Goal: Task Accomplishment & Management: Complete application form

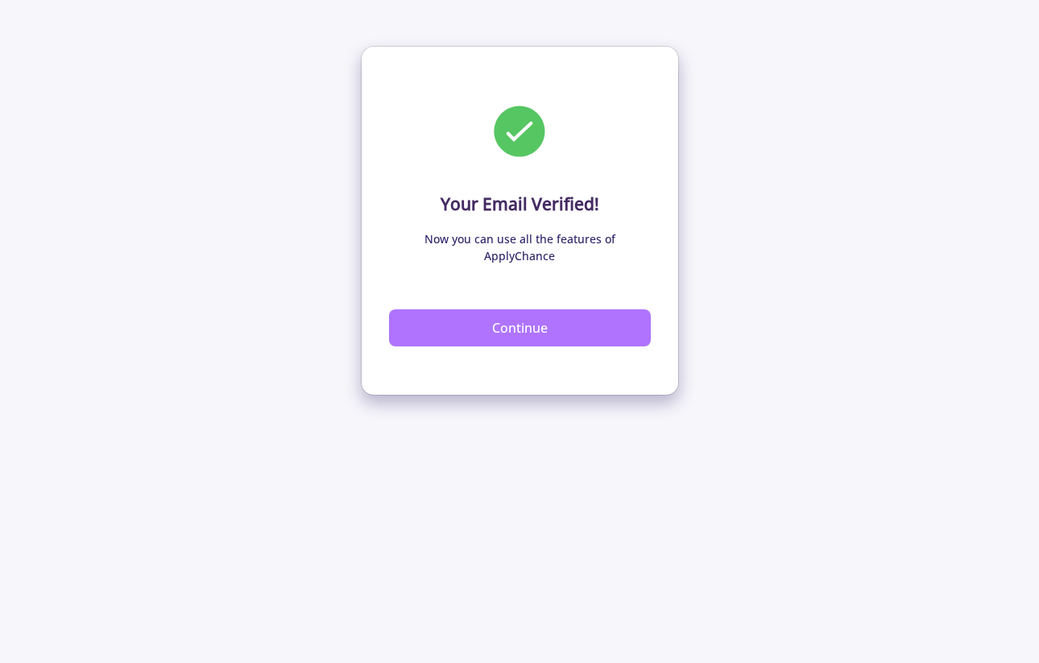
click at [562, 313] on button "Continue" at bounding box center [520, 327] width 262 height 37
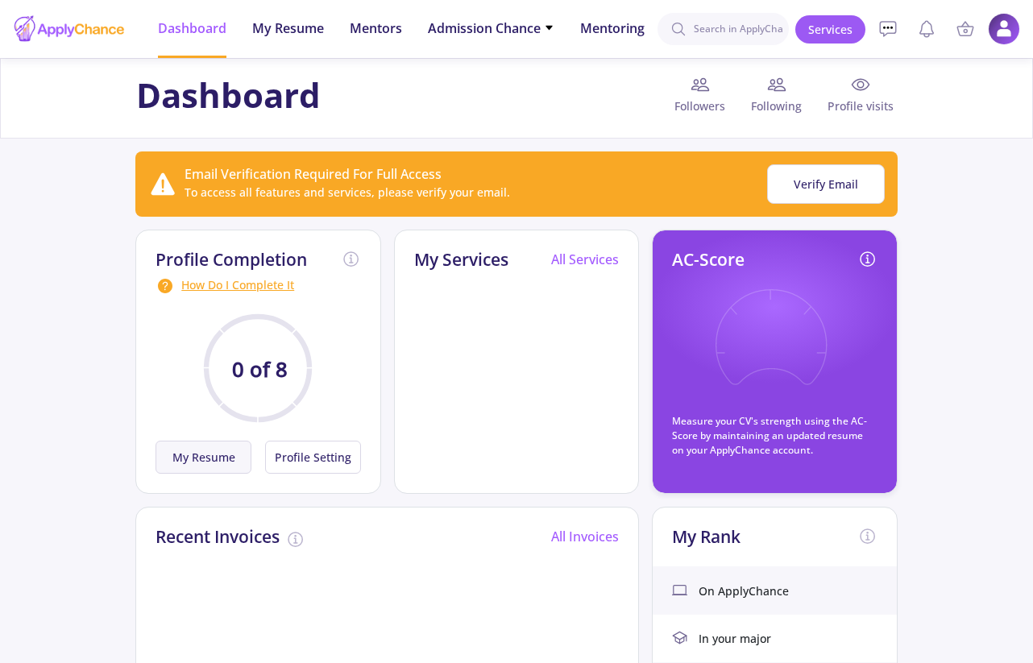
click at [234, 452] on button "My Resume" at bounding box center [203, 457] width 96 height 33
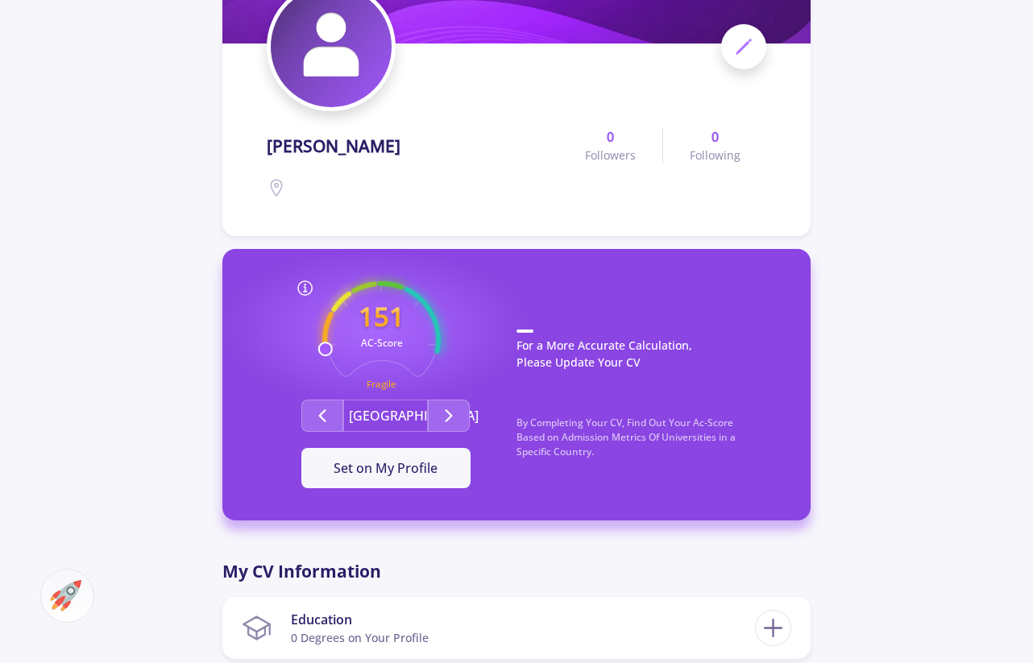
scroll to position [204, 0]
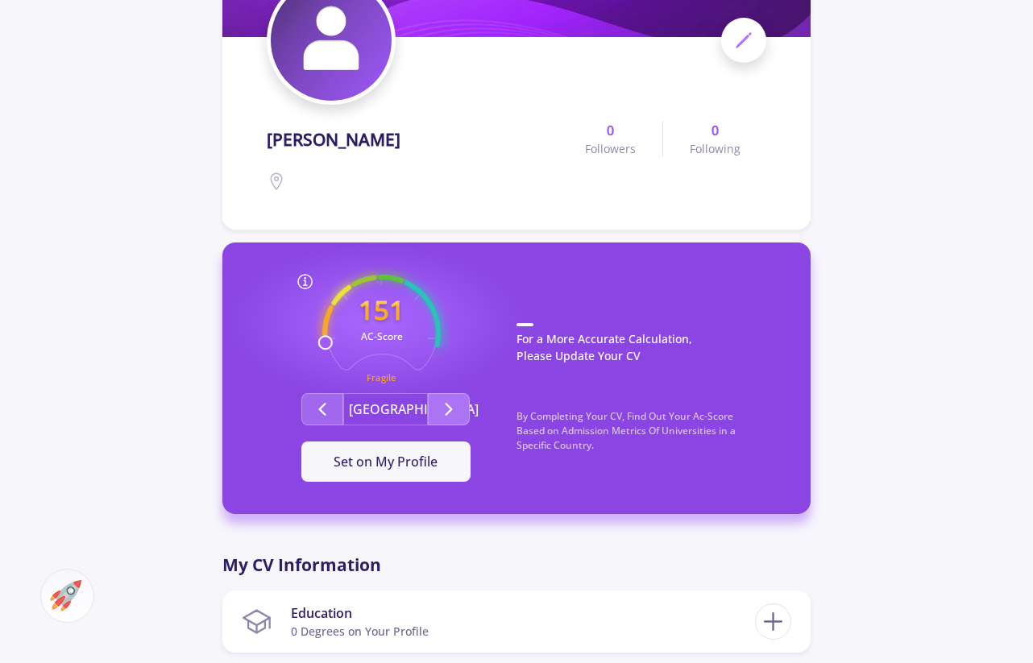
click at [446, 415] on polyline "Second group" at bounding box center [449, 409] width 6 height 11
click at [318, 410] on icon "Second group" at bounding box center [322, 409] width 19 height 19
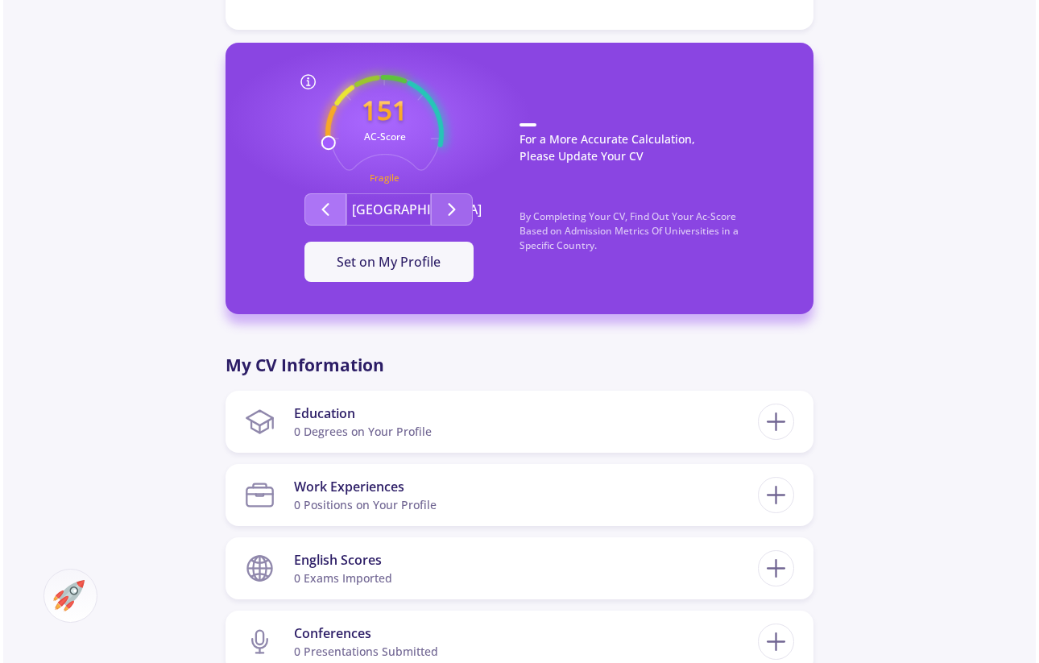
scroll to position [404, 0]
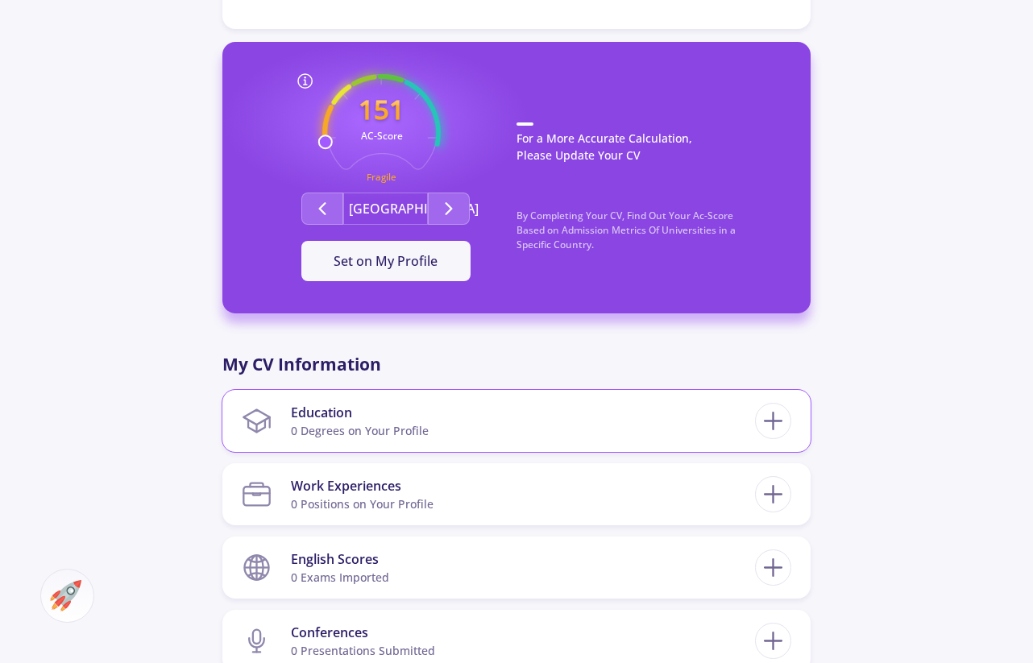
click at [329, 416] on div "Education" at bounding box center [360, 412] width 138 height 19
click at [775, 421] on line at bounding box center [772, 421] width 17 height 0
checkbox input "false"
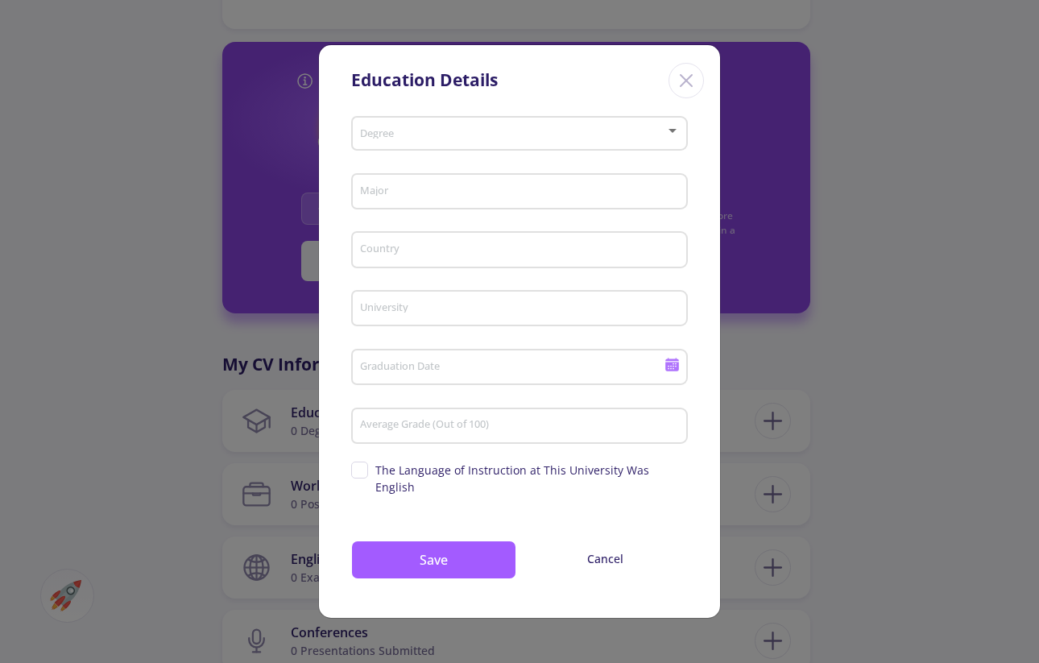
click at [458, 135] on div "Degree" at bounding box center [519, 130] width 321 height 40
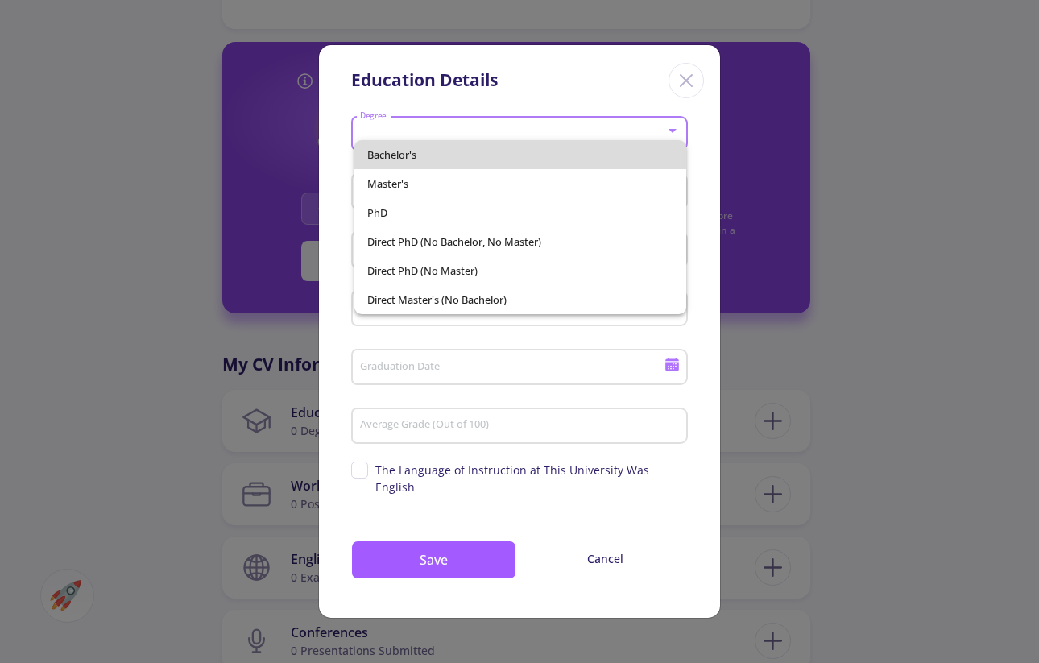
click at [431, 156] on span "Bachelor's" at bounding box center [520, 154] width 307 height 29
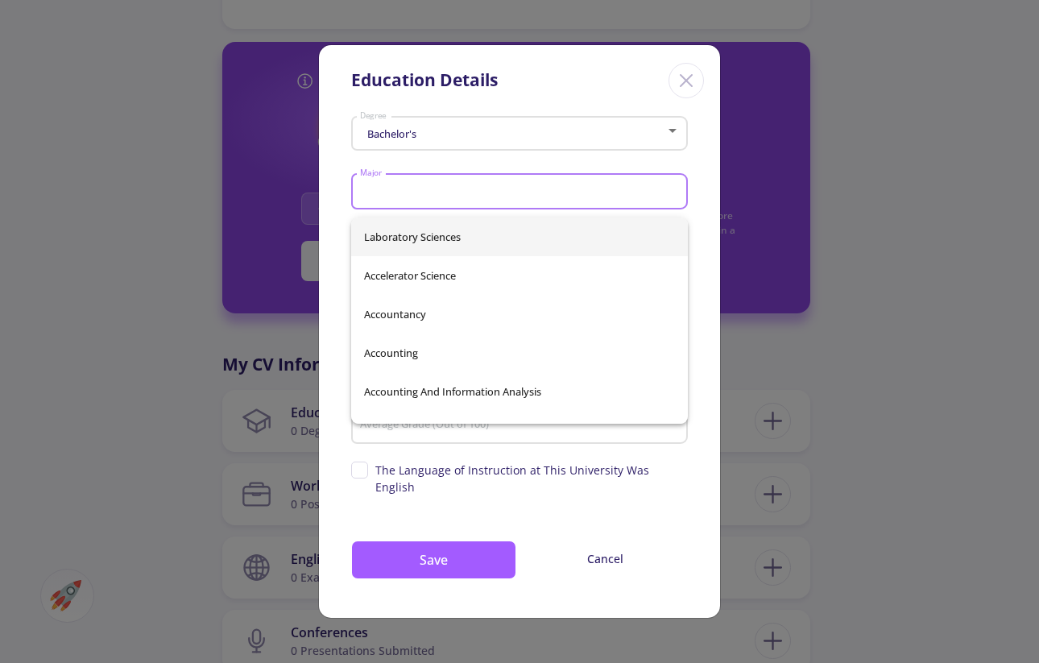
click at [415, 197] on input "Major" at bounding box center [521, 192] width 325 height 14
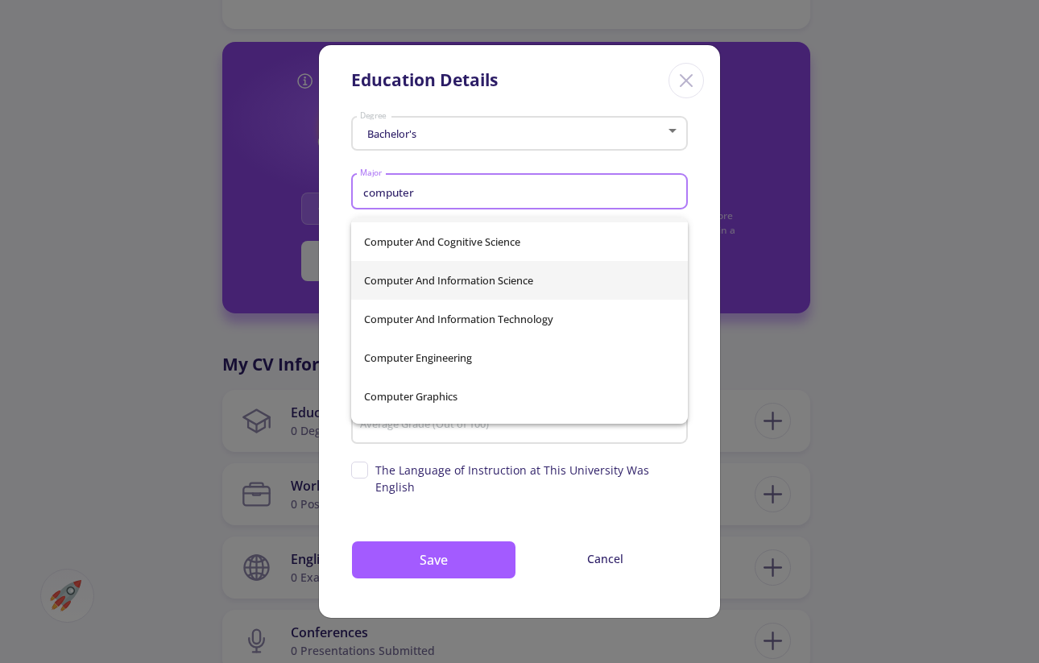
scroll to position [35, 0]
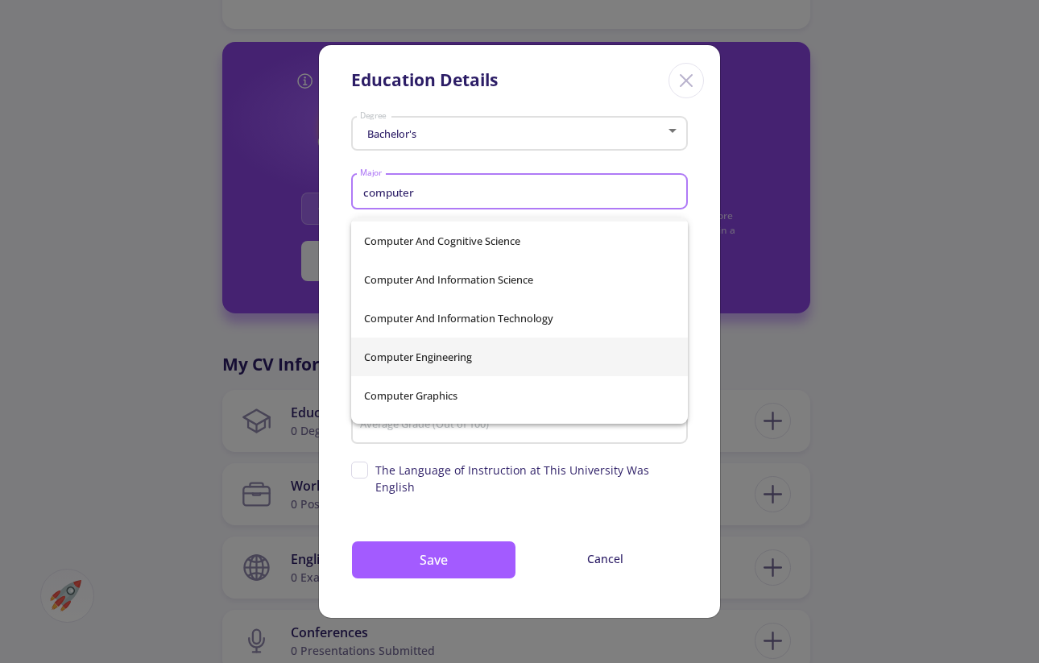
click at [427, 346] on span "Computer Engineering" at bounding box center [519, 357] width 311 height 39
type input "Computer Engineering"
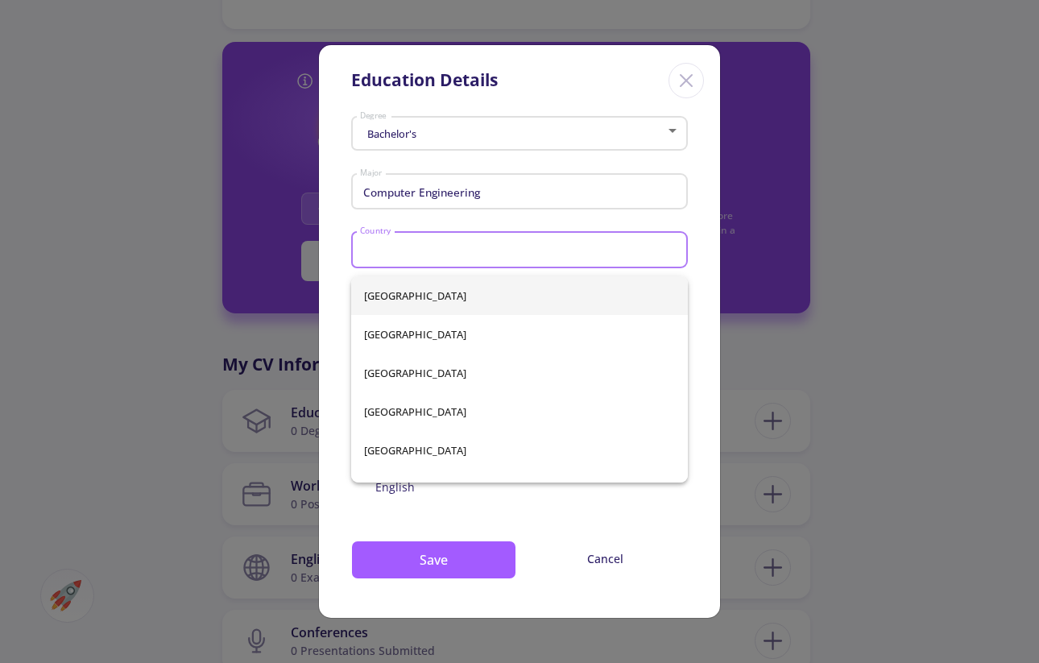
click at [415, 258] on input "Country" at bounding box center [521, 250] width 325 height 14
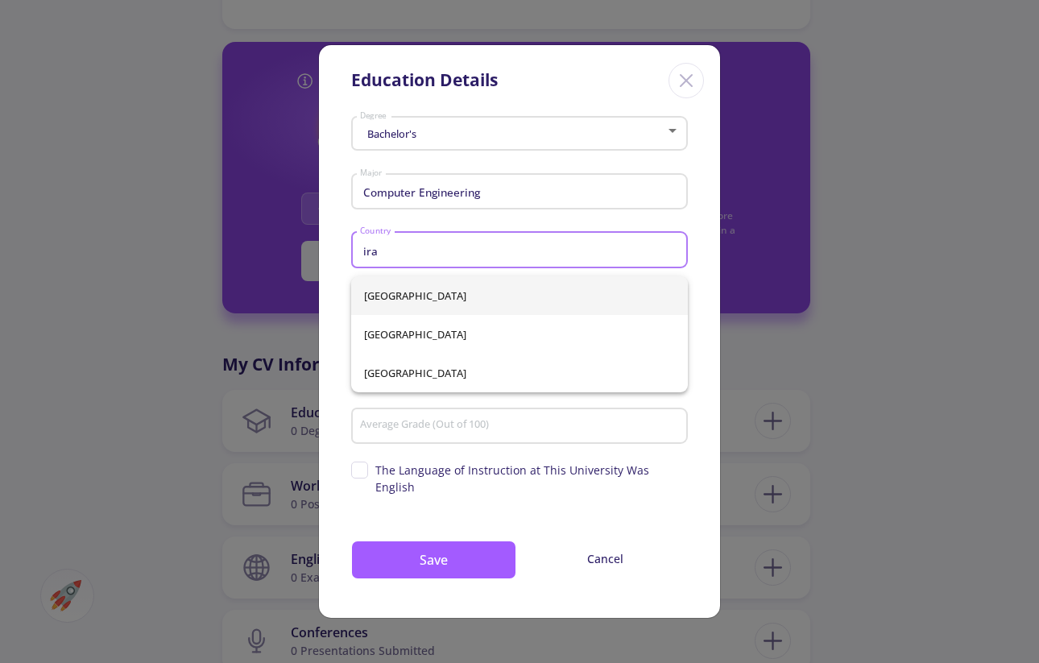
type input "ira"
click at [377, 291] on div "[GEOGRAPHIC_DATA] [GEOGRAPHIC_DATA] [GEOGRAPHIC_DATA]" at bounding box center [519, 334] width 337 height 116
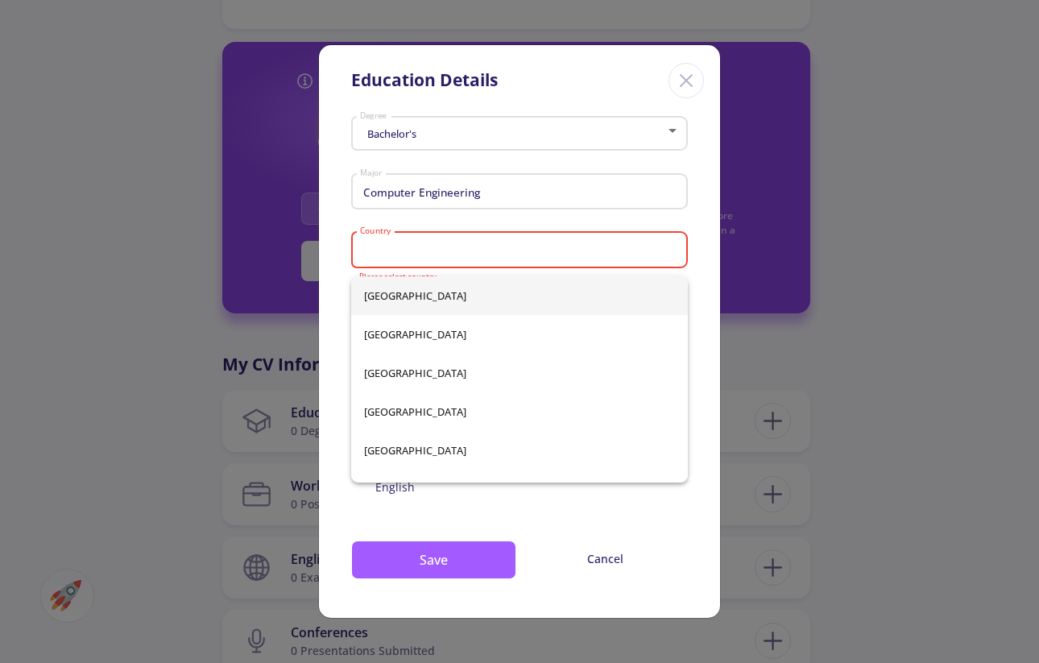
click at [390, 253] on input "Country" at bounding box center [521, 250] width 325 height 14
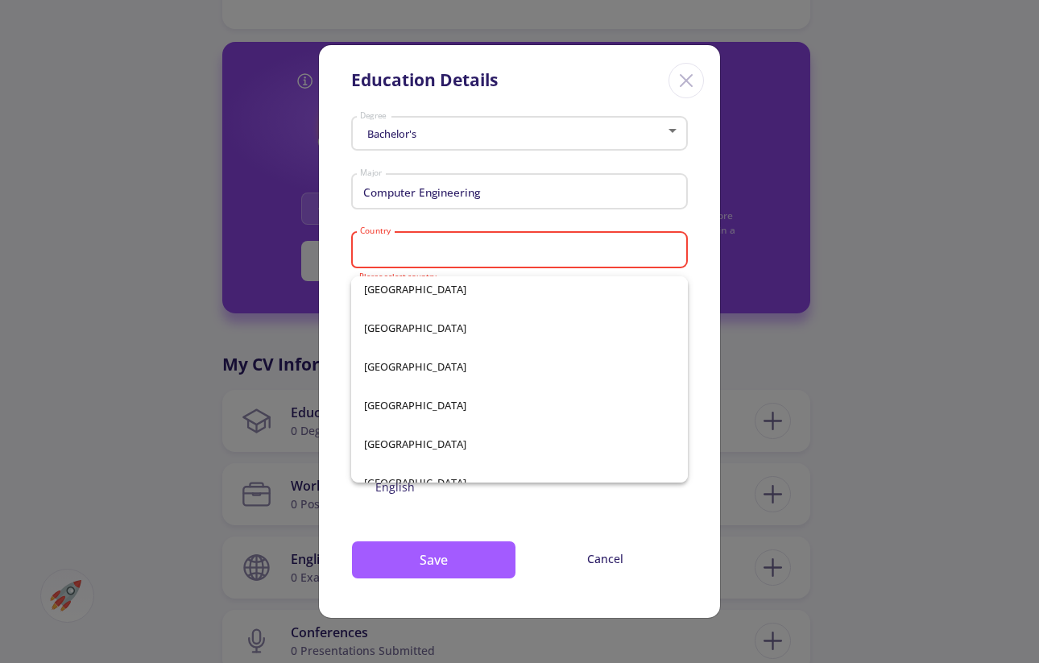
scroll to position [3281, 0]
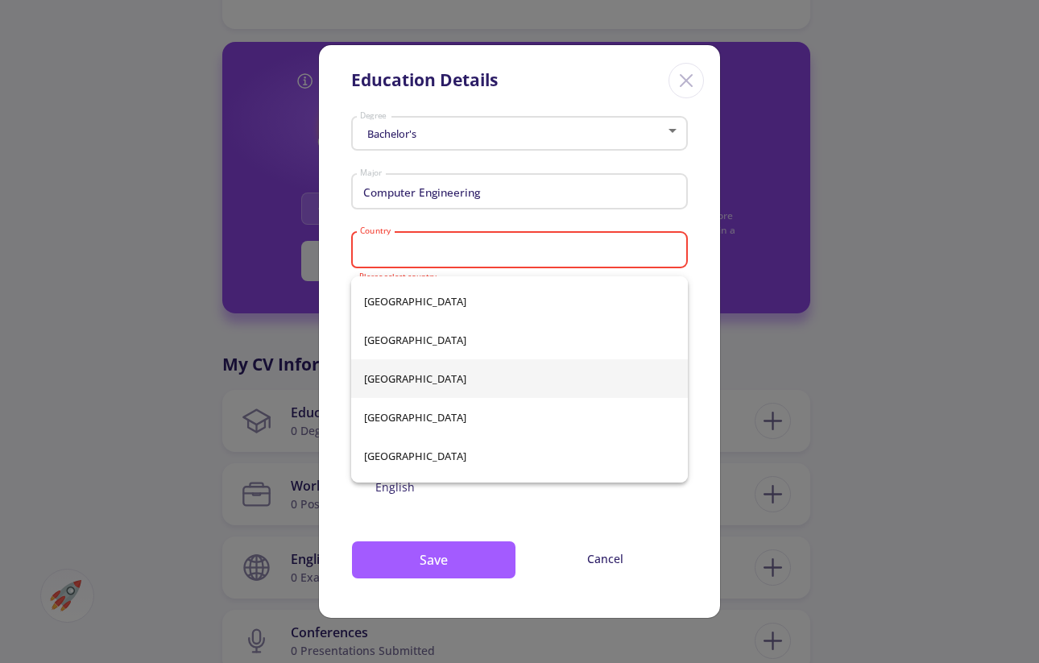
click at [387, 374] on span "[GEOGRAPHIC_DATA]" at bounding box center [519, 378] width 311 height 39
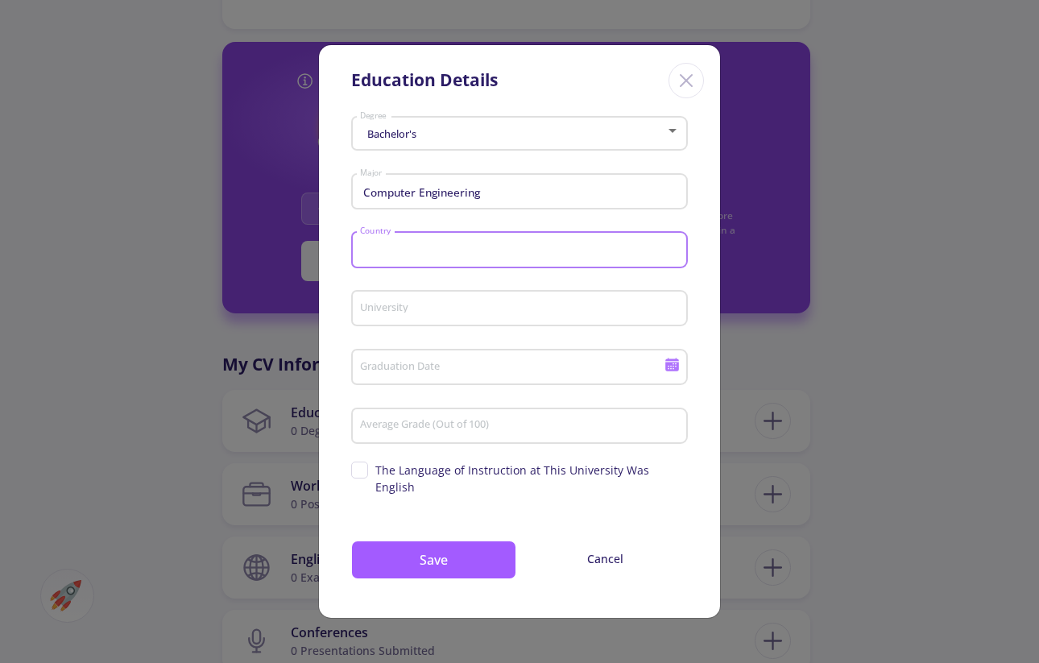
type input "[GEOGRAPHIC_DATA]"
click at [408, 315] on input "University" at bounding box center [521, 309] width 325 height 14
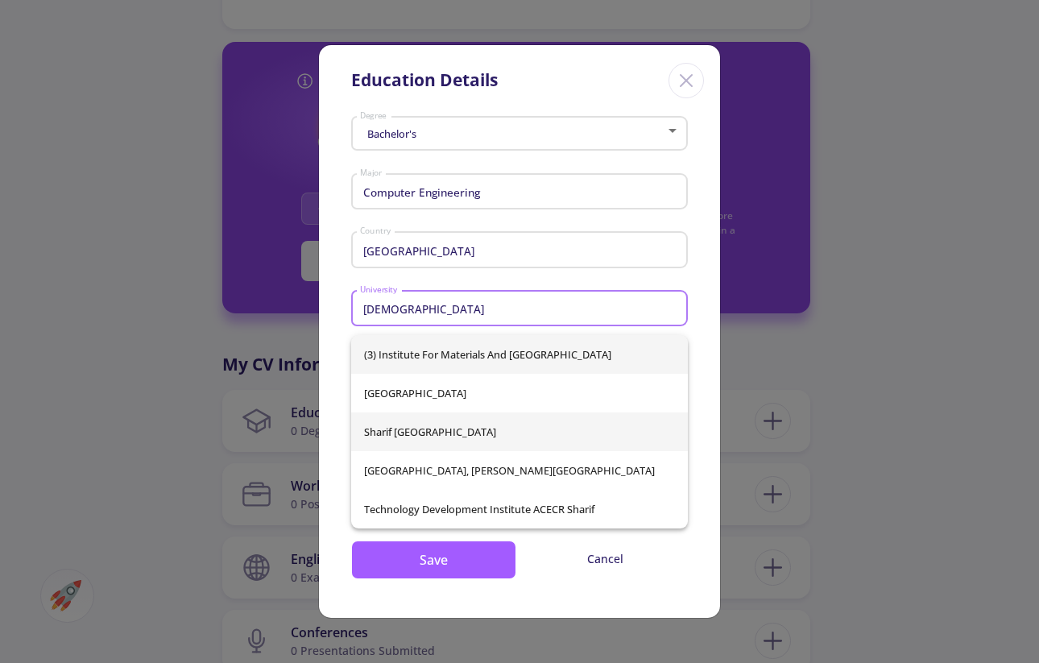
type input "[DEMOGRAPHIC_DATA]"
click at [488, 426] on div "(3) Institute for Materials and [GEOGRAPHIC_DATA], [PERSON_NAME][GEOGRAPHIC_DAT…" at bounding box center [519, 431] width 337 height 193
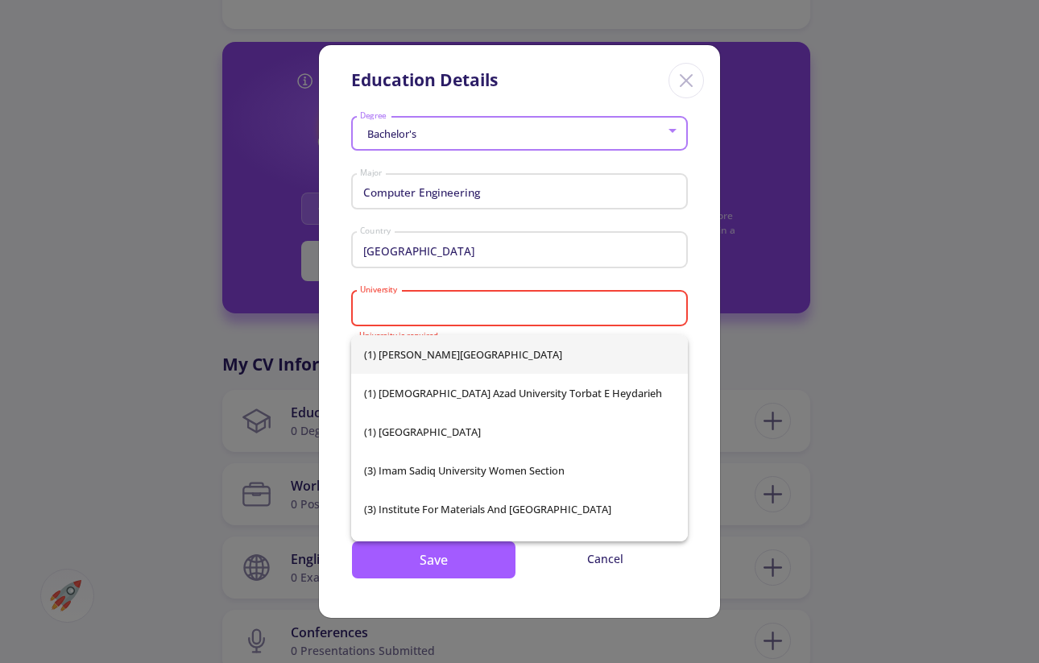
click at [470, 317] on input "University" at bounding box center [521, 309] width 325 height 14
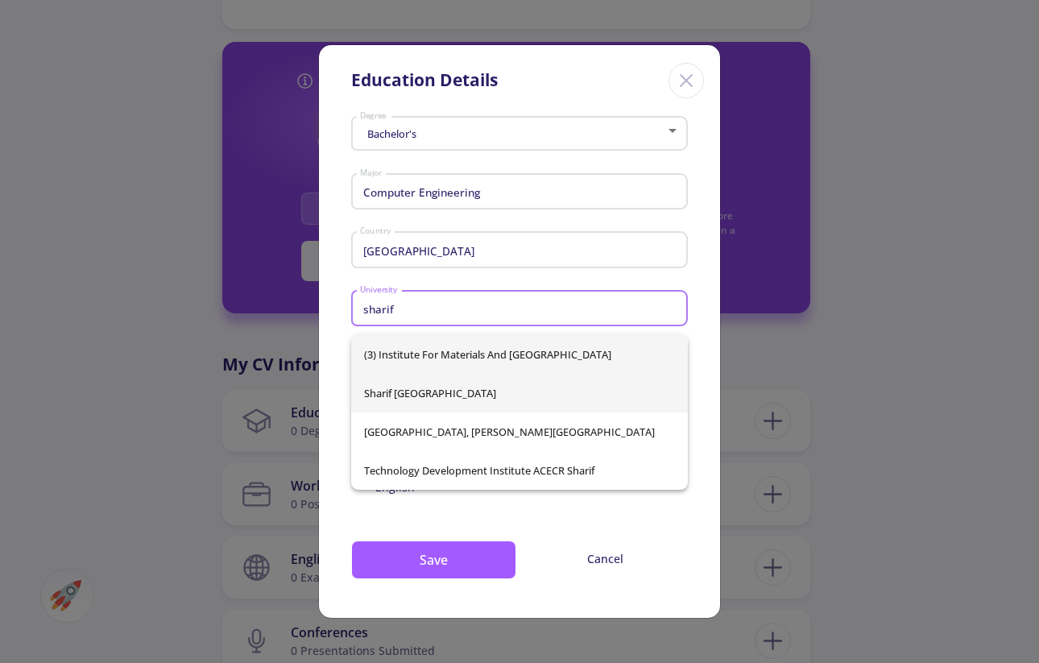
type input "sharif"
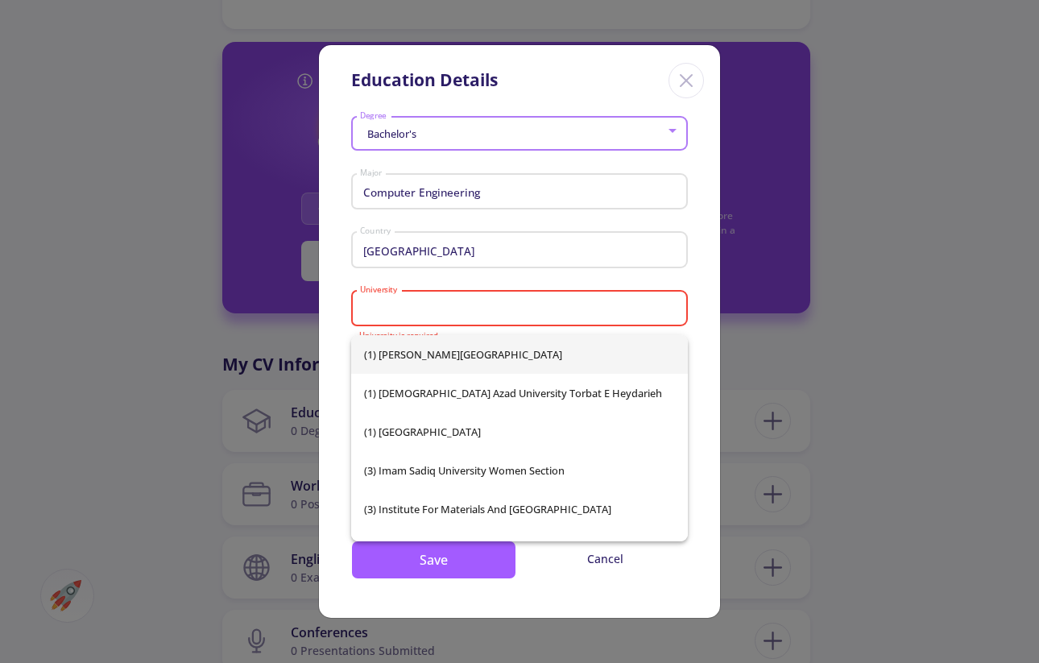
click at [436, 396] on div "(1) [PERSON_NAME][GEOGRAPHIC_DATA] (1) [GEOGRAPHIC_DATA] Torbat e Heydarieh (1)…" at bounding box center [519, 438] width 337 height 206
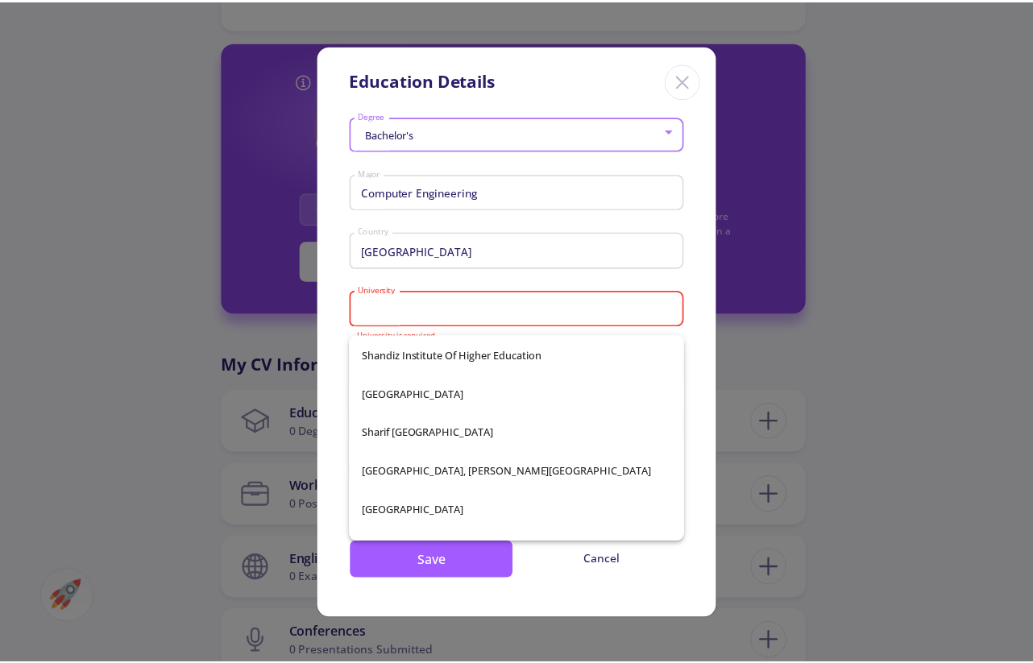
scroll to position [25715, 0]
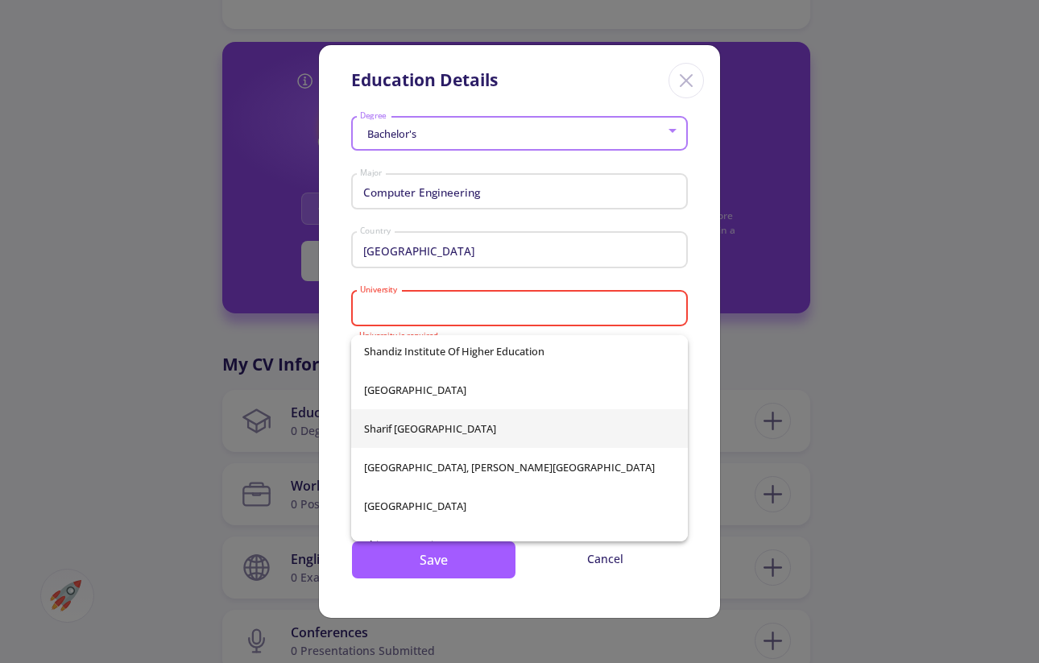
click at [448, 435] on span "Sharif [GEOGRAPHIC_DATA]" at bounding box center [519, 428] width 311 height 39
type input "Sharif [GEOGRAPHIC_DATA]"
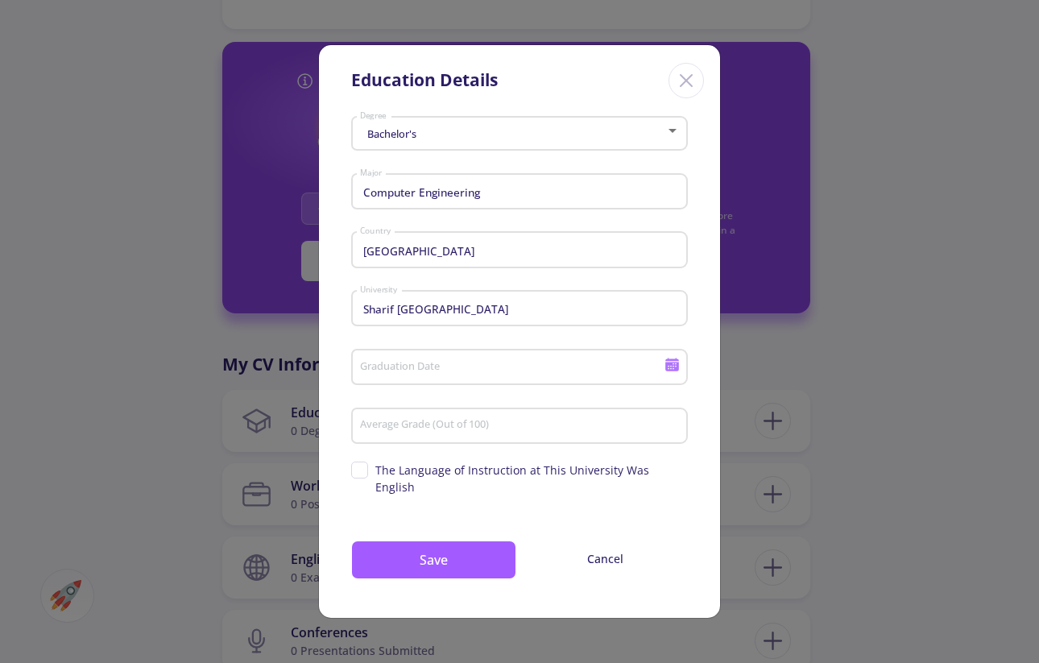
click at [478, 369] on div "Graduation Date" at bounding box center [512, 364] width 306 height 42
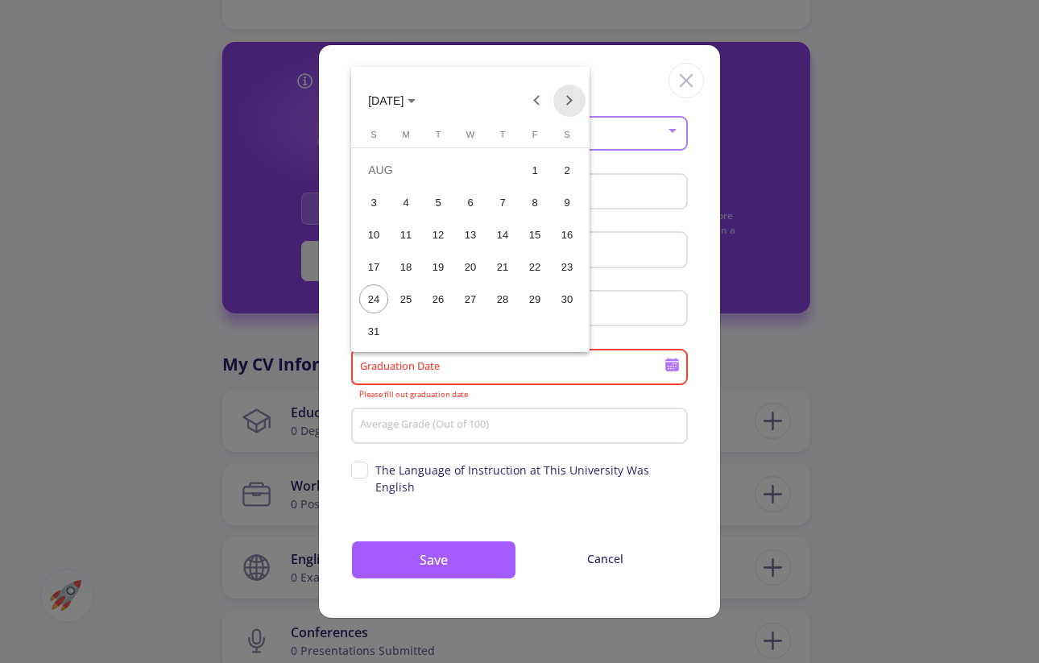
click at [569, 89] on button "Next month" at bounding box center [569, 101] width 32 height 32
click at [537, 269] on div "19" at bounding box center [534, 266] width 29 height 29
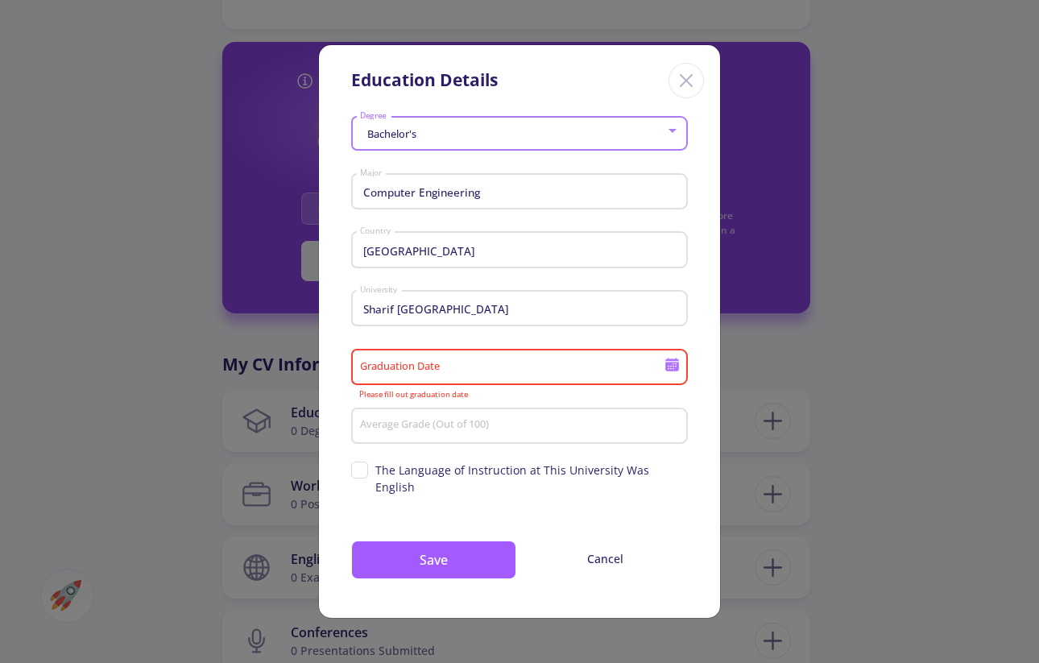
type input "[DATE]"
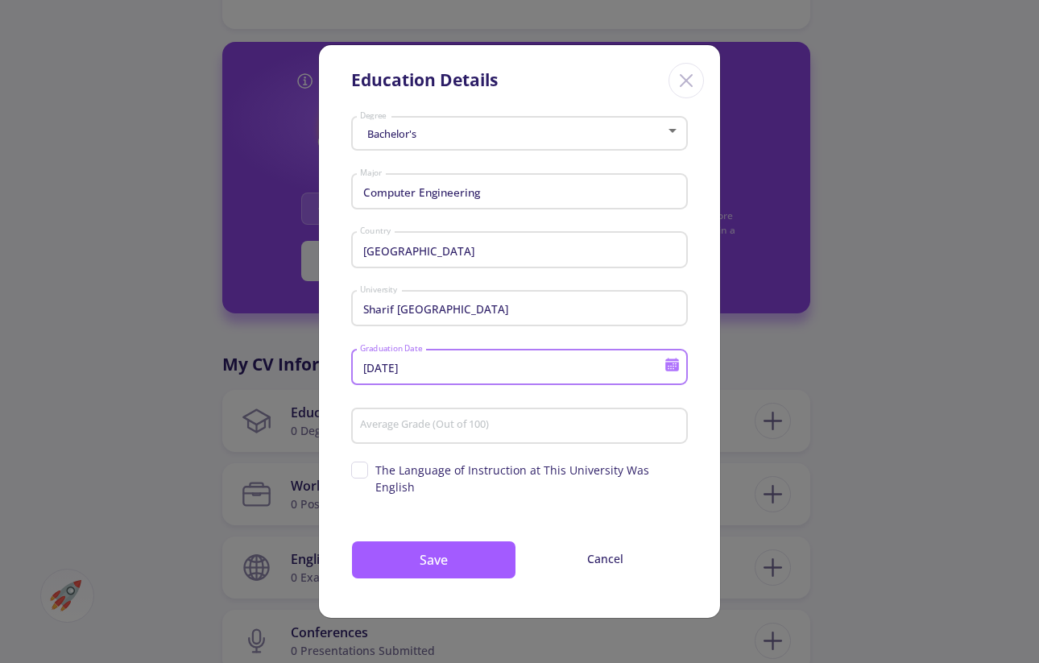
click at [443, 433] on input "Average Grade (Out of 100)" at bounding box center [521, 426] width 325 height 14
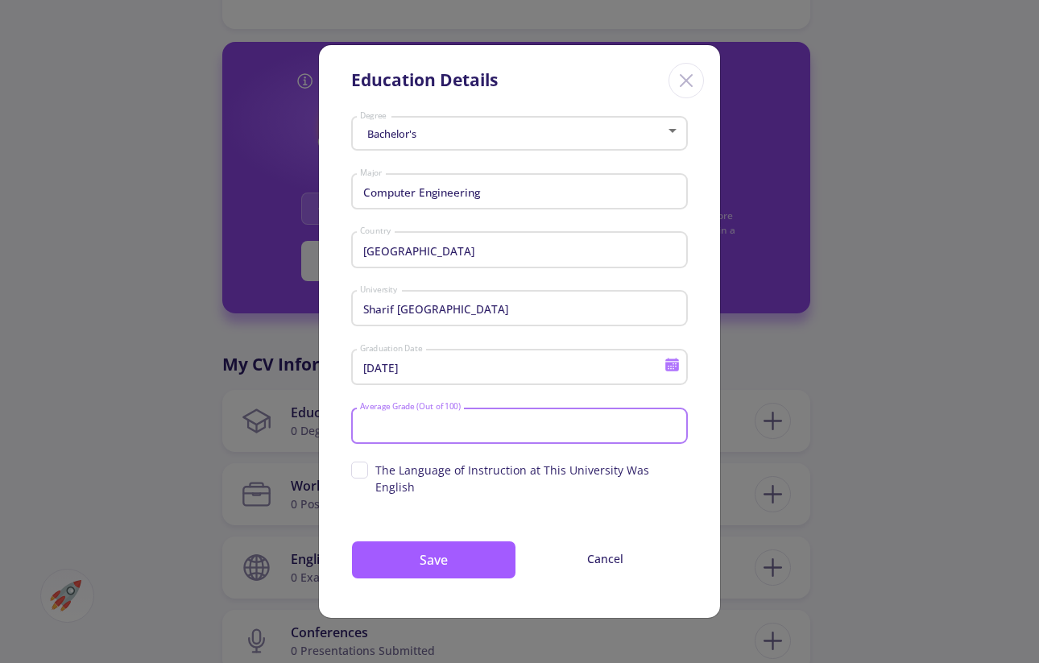
click at [420, 430] on input "Average Grade (Out of 100)" at bounding box center [521, 426] width 325 height 14
type input "75"
click at [444, 546] on button "Save" at bounding box center [433, 559] width 165 height 39
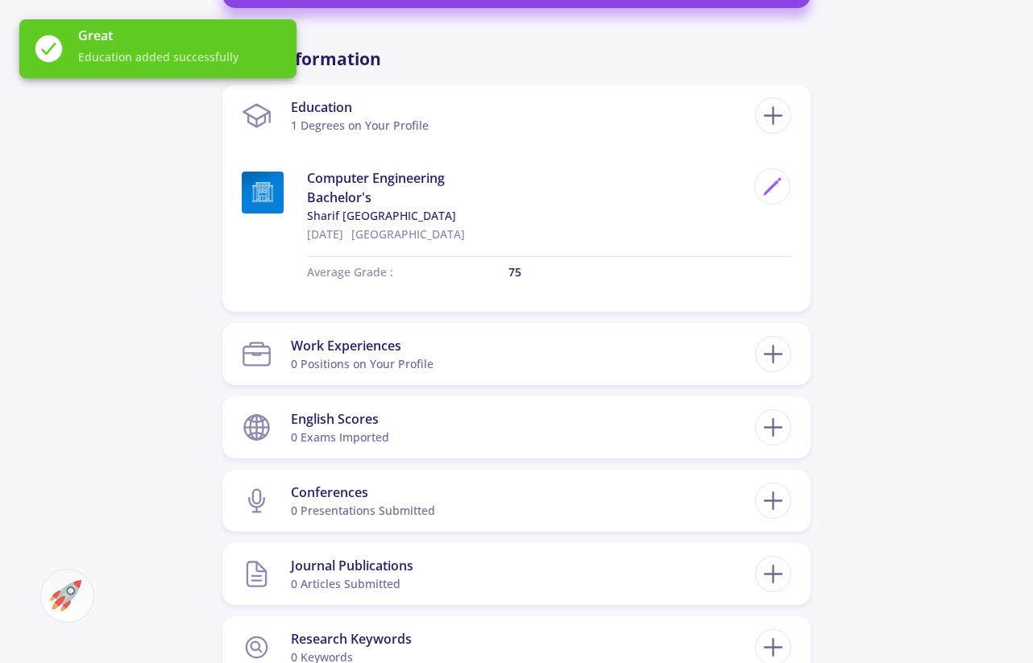
scroll to position [720, 0]
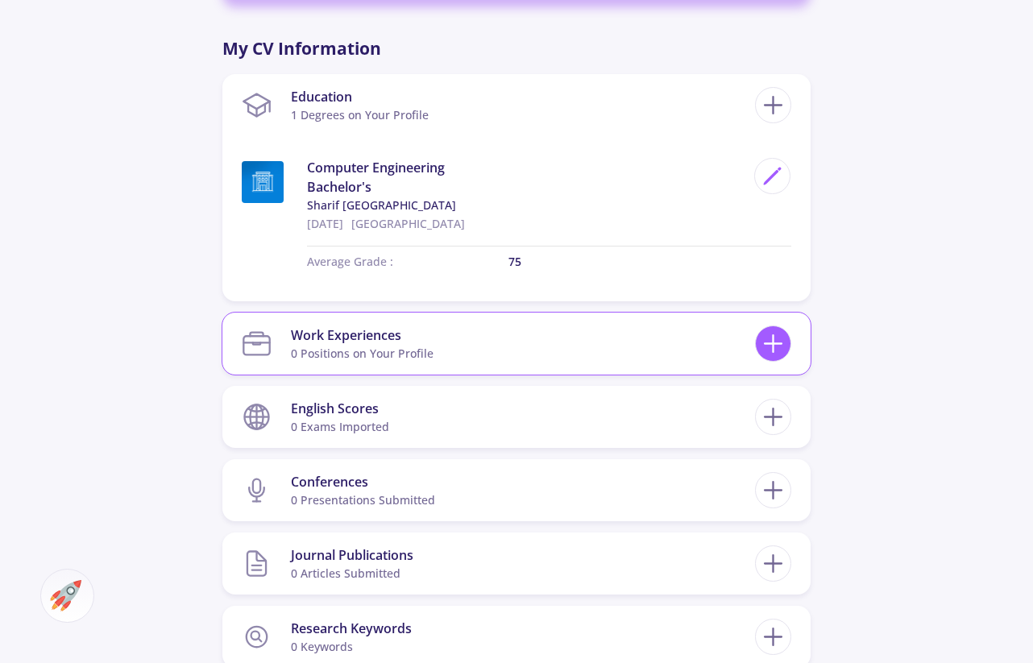
click at [788, 346] on div at bounding box center [773, 343] width 36 height 36
click at [777, 347] on icon at bounding box center [773, 344] width 30 height 30
checkbox input "false"
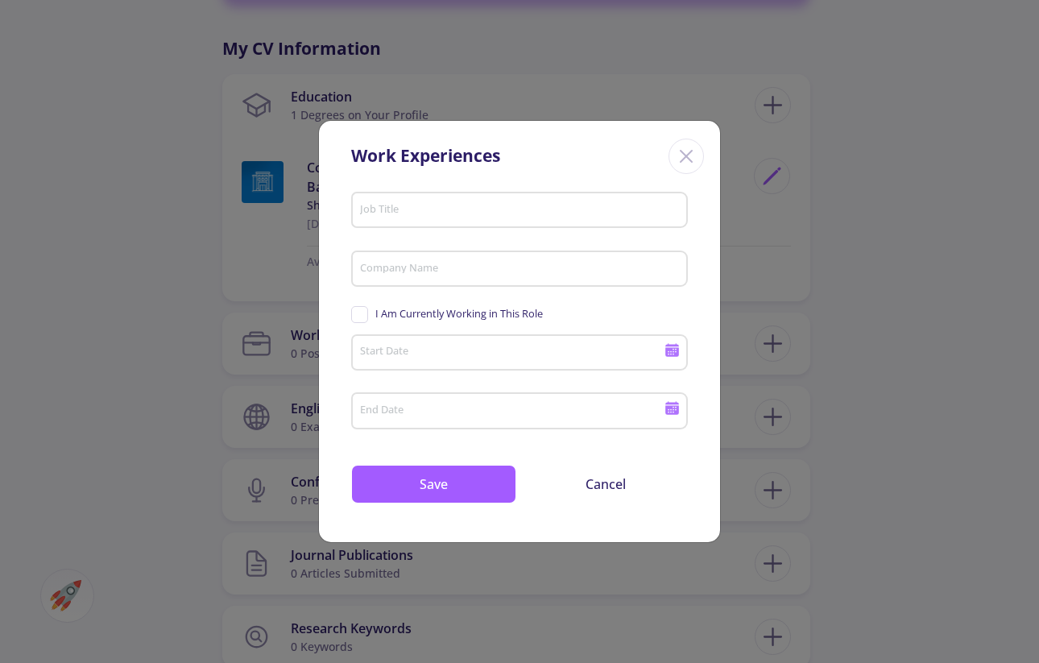
click at [473, 215] on input "Job Title" at bounding box center [521, 211] width 325 height 14
type input "D"
type input "Front-end Developer"
click at [434, 281] on div "Company Name" at bounding box center [519, 266] width 321 height 42
type input "Avan"
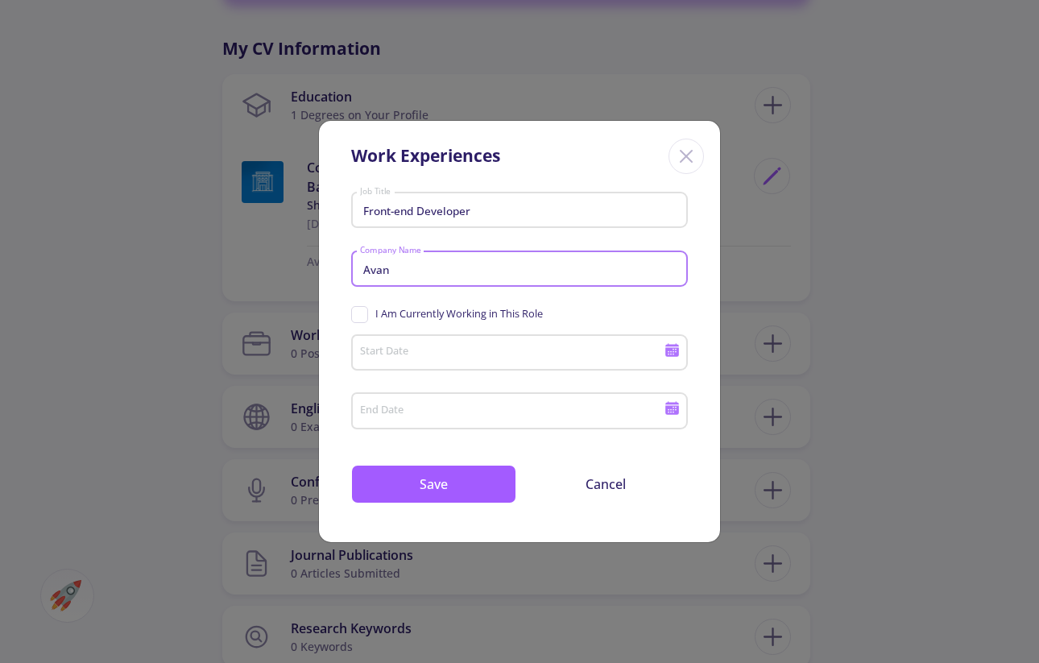
click at [379, 354] on input "Start Date" at bounding box center [514, 353] width 310 height 14
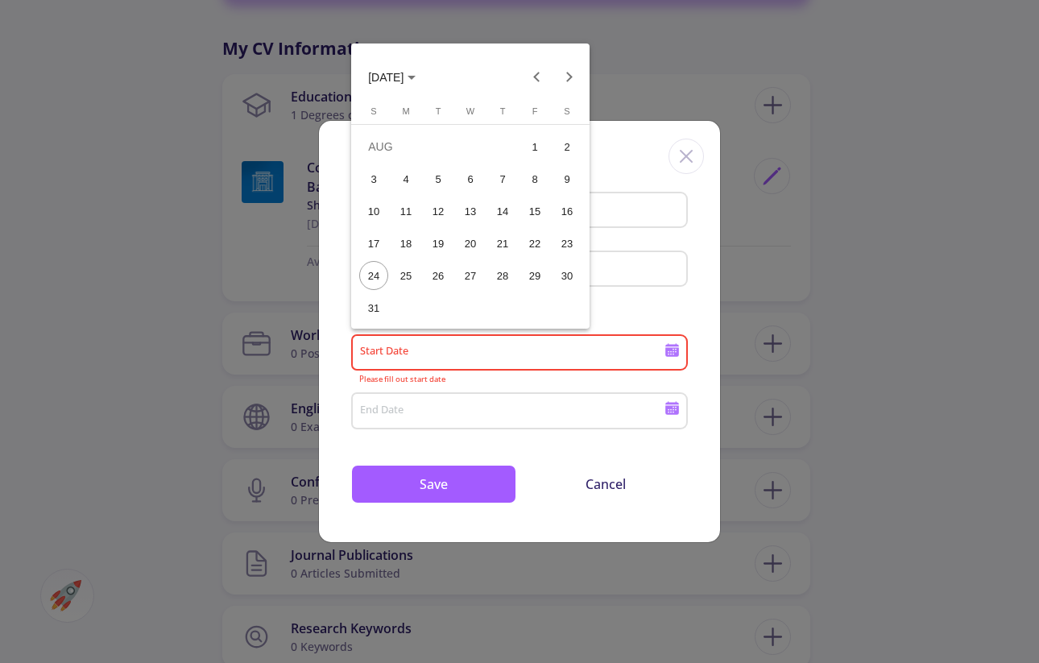
click at [672, 292] on div at bounding box center [519, 331] width 1039 height 663
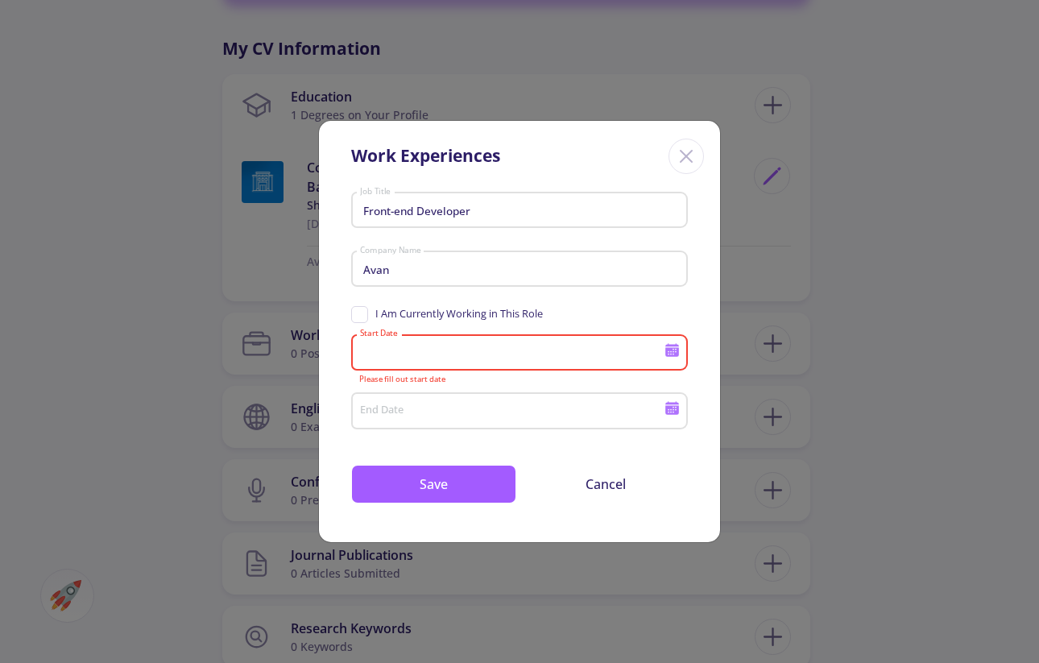
click at [470, 357] on input "Start Date" at bounding box center [514, 353] width 310 height 14
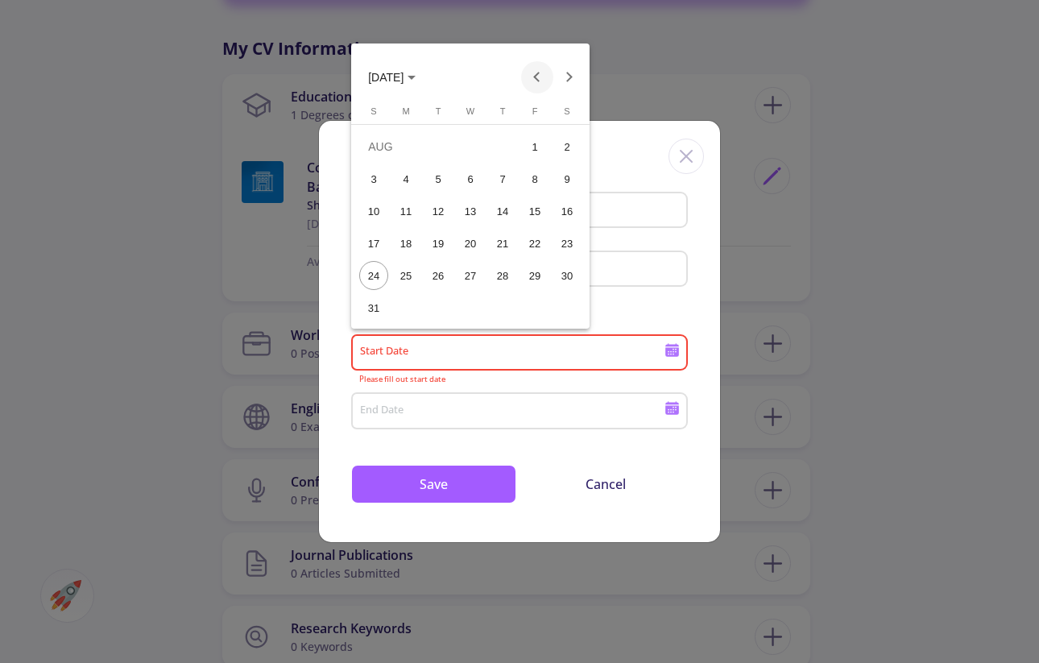
click at [540, 70] on button "Previous month" at bounding box center [537, 77] width 32 height 32
click at [416, 81] on span "[DATE]" at bounding box center [392, 76] width 48 height 13
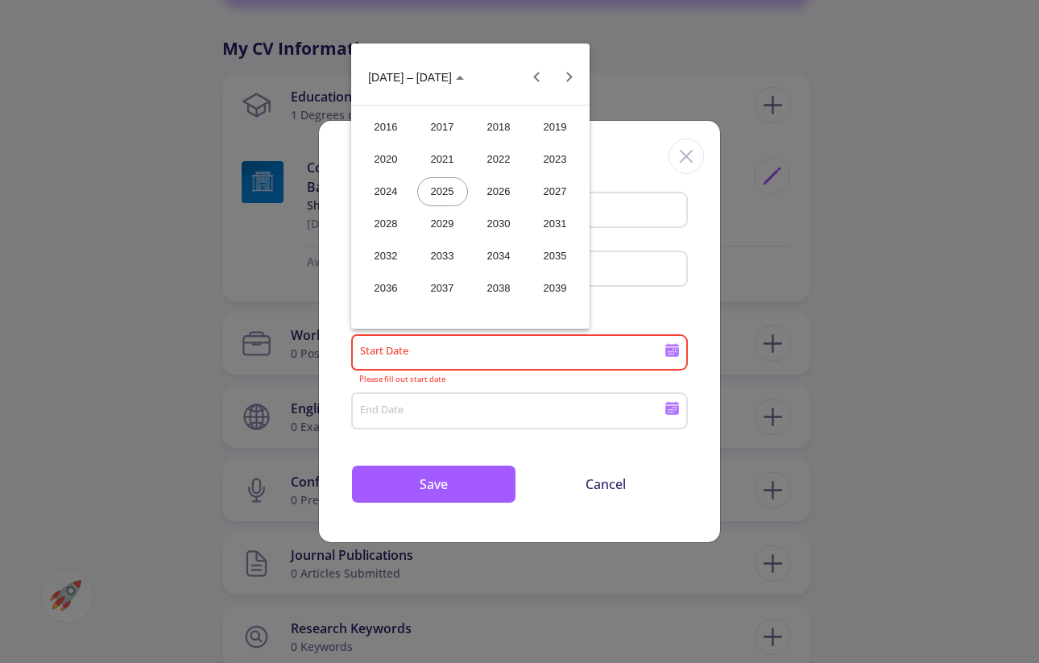
click at [390, 194] on div "2024" at bounding box center [386, 191] width 51 height 29
click at [509, 169] on div "MAR" at bounding box center [499, 159] width 51 height 29
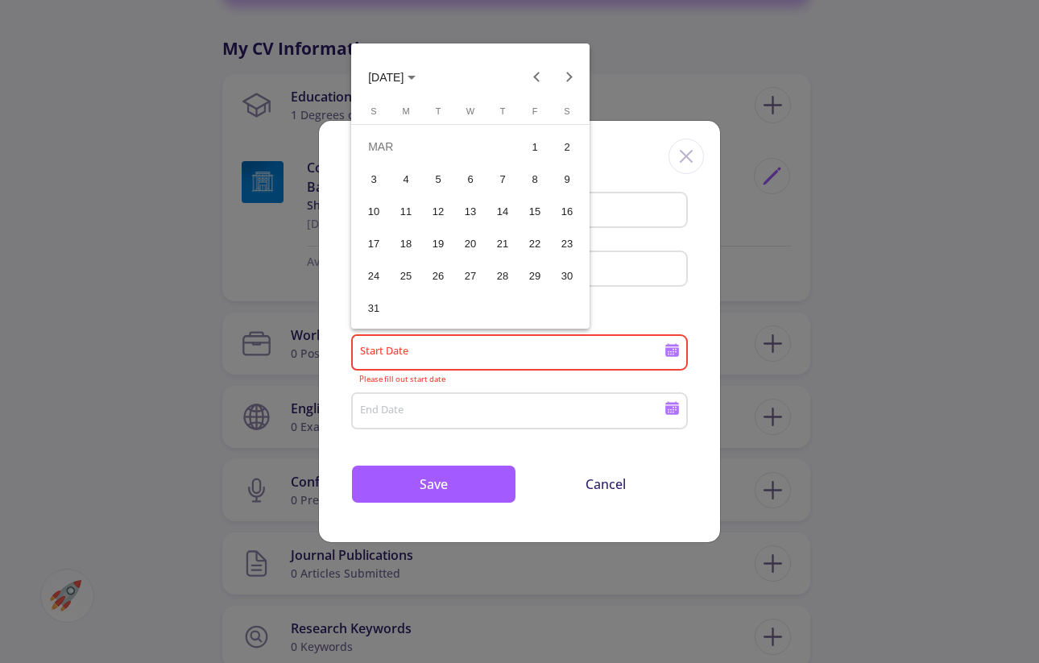
click at [476, 239] on div "20" at bounding box center [470, 243] width 29 height 29
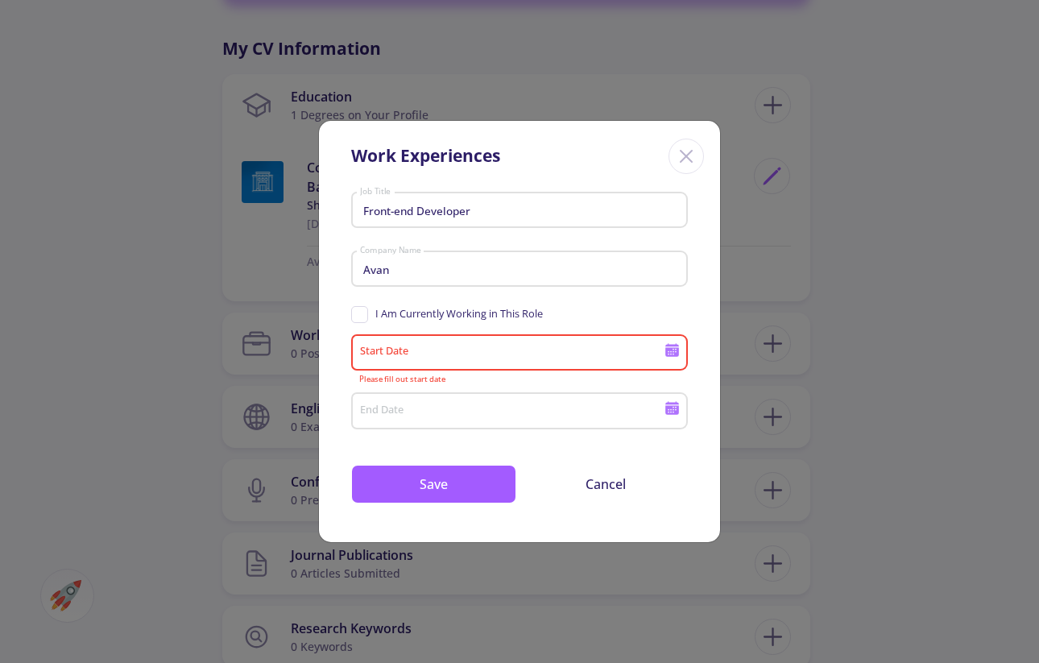
type input "[DATE]"
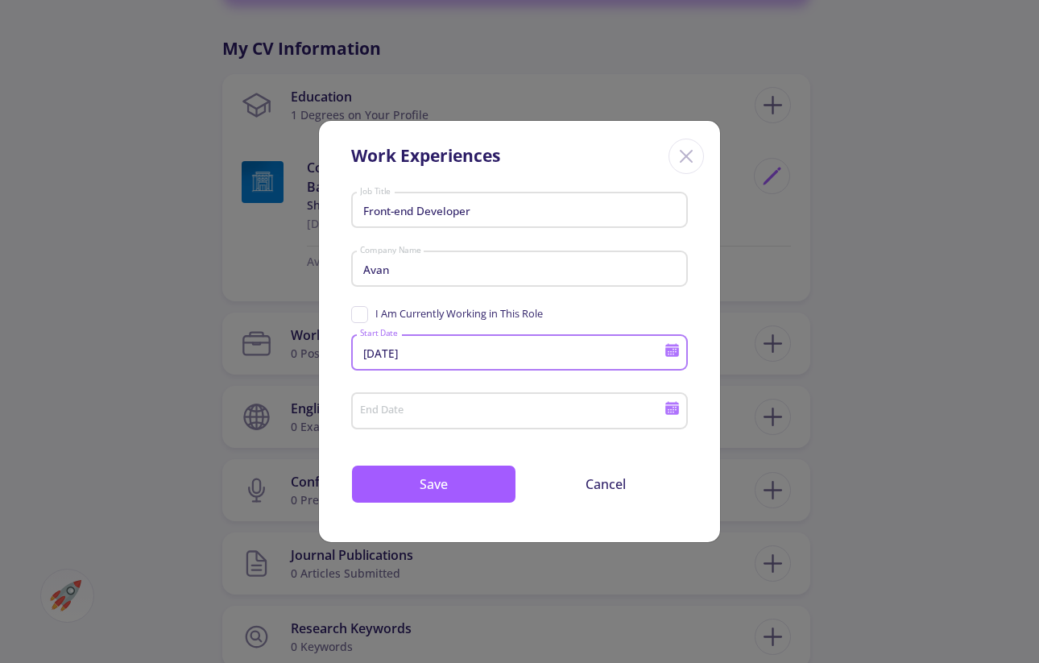
click at [676, 412] on icon at bounding box center [672, 410] width 14 height 9
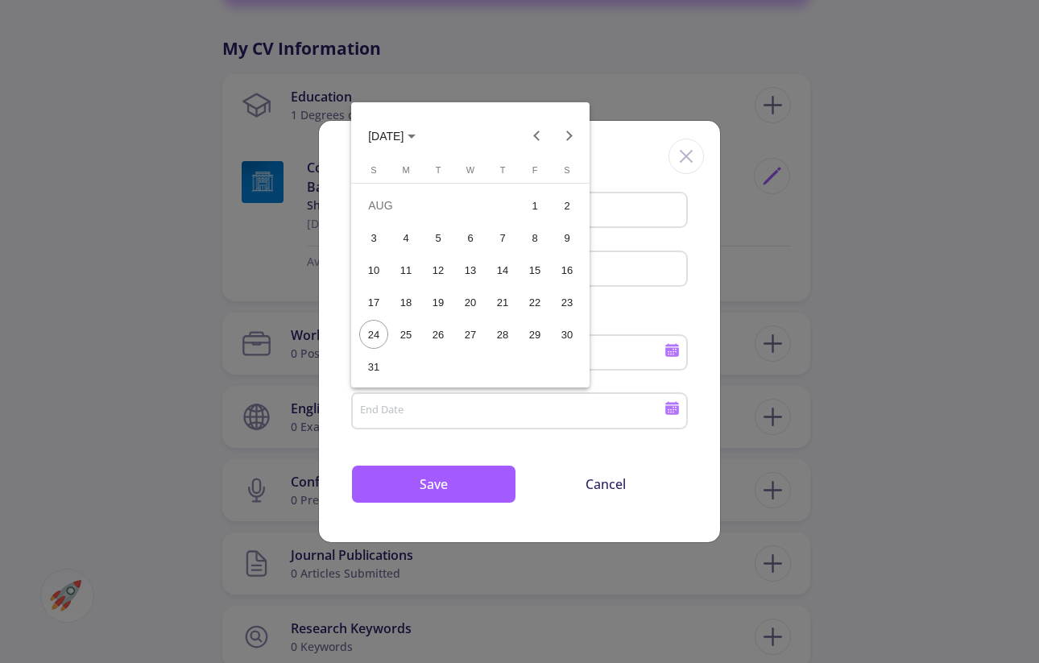
click at [404, 138] on span "[DATE]" at bounding box center [385, 136] width 35 height 13
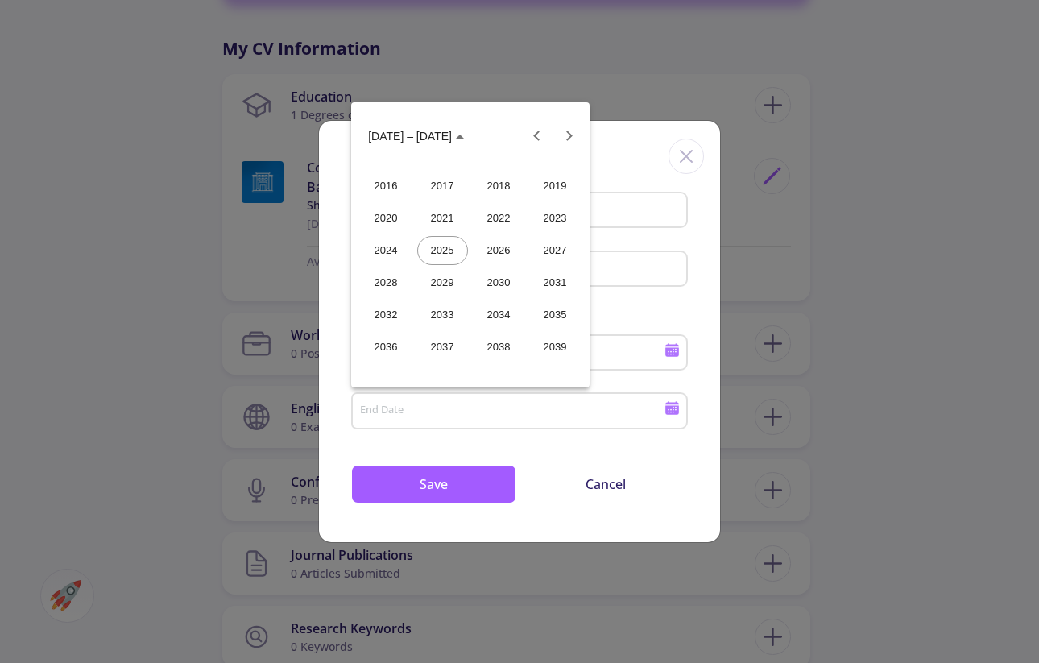
click at [477, 130] on div at bounding box center [499, 136] width 44 height 32
click at [602, 157] on div at bounding box center [519, 331] width 1039 height 663
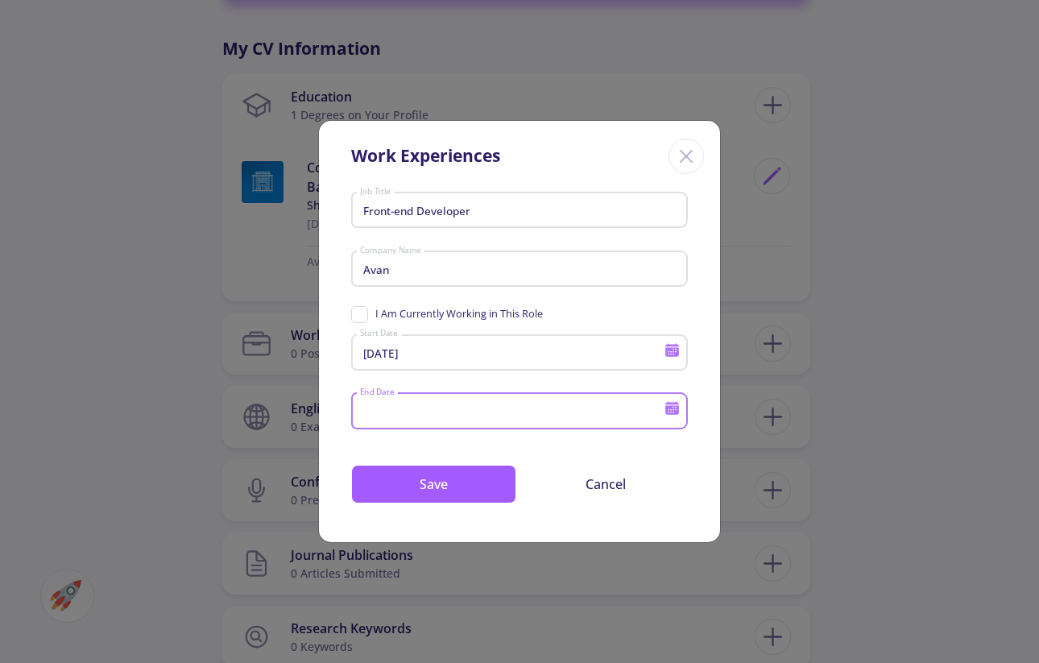
click at [394, 407] on input "End Date" at bounding box center [514, 411] width 310 height 14
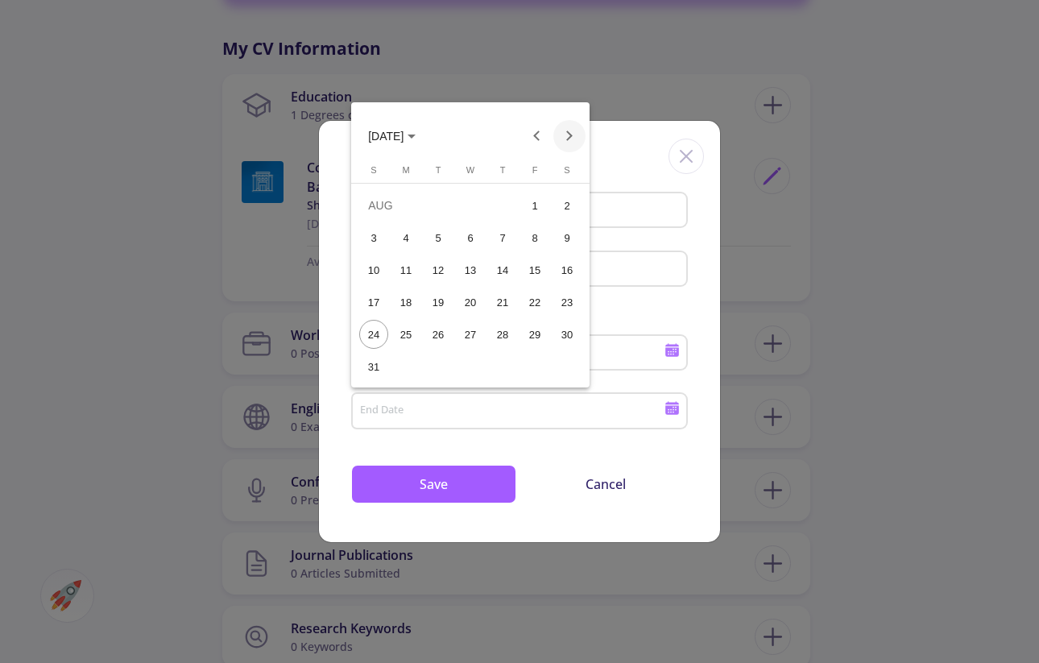
click at [565, 135] on button "Next month" at bounding box center [569, 136] width 32 height 32
click at [539, 135] on button "Previous month" at bounding box center [537, 136] width 32 height 32
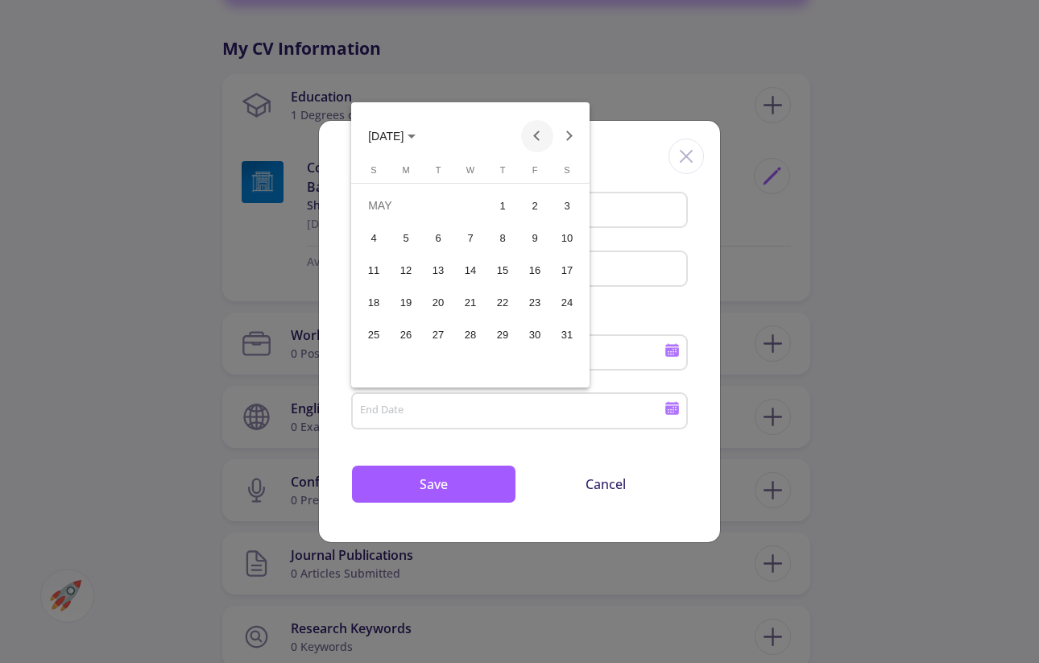
click at [539, 135] on button "Previous month" at bounding box center [537, 136] width 32 height 32
click at [566, 137] on button "Next month" at bounding box center [569, 136] width 32 height 32
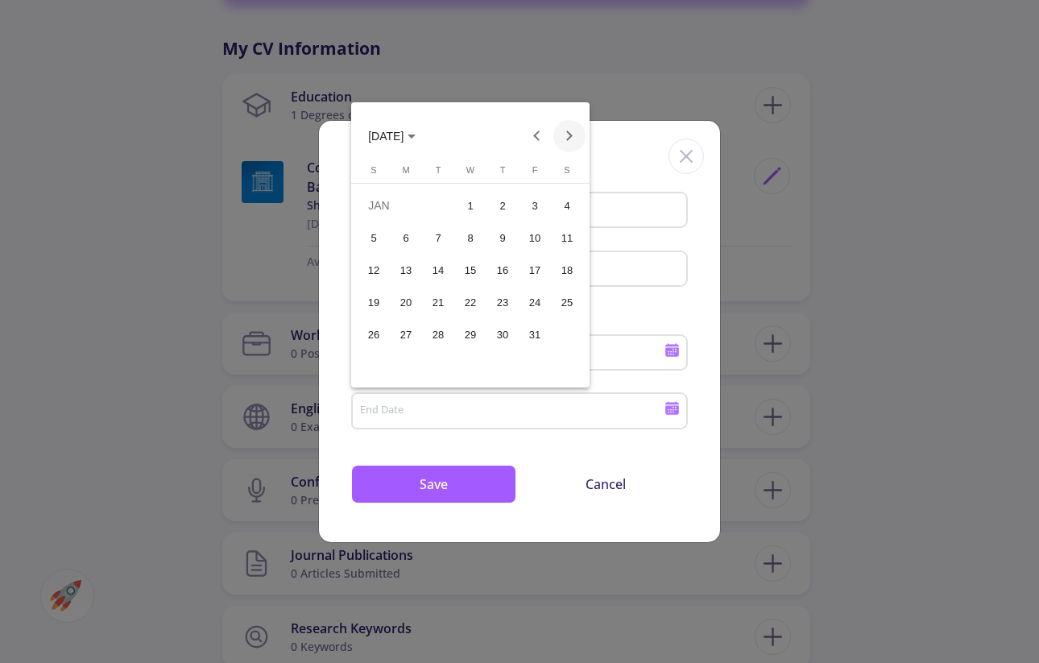
click at [566, 137] on button "Next month" at bounding box center [569, 136] width 32 height 32
click at [507, 296] on div "20" at bounding box center [502, 302] width 29 height 29
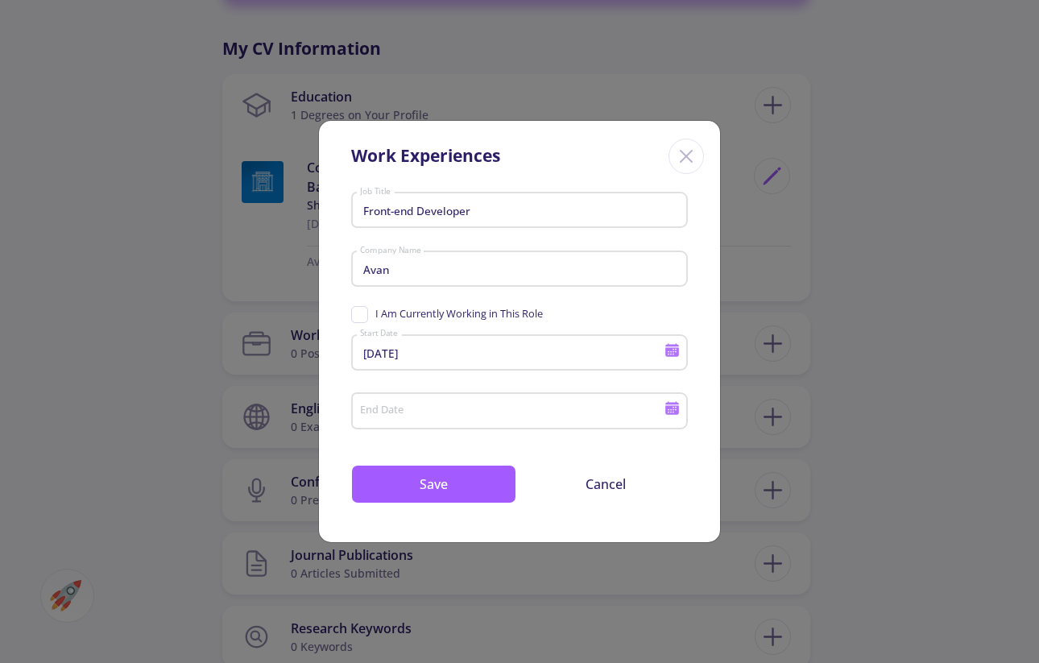
type input "[DATE]"
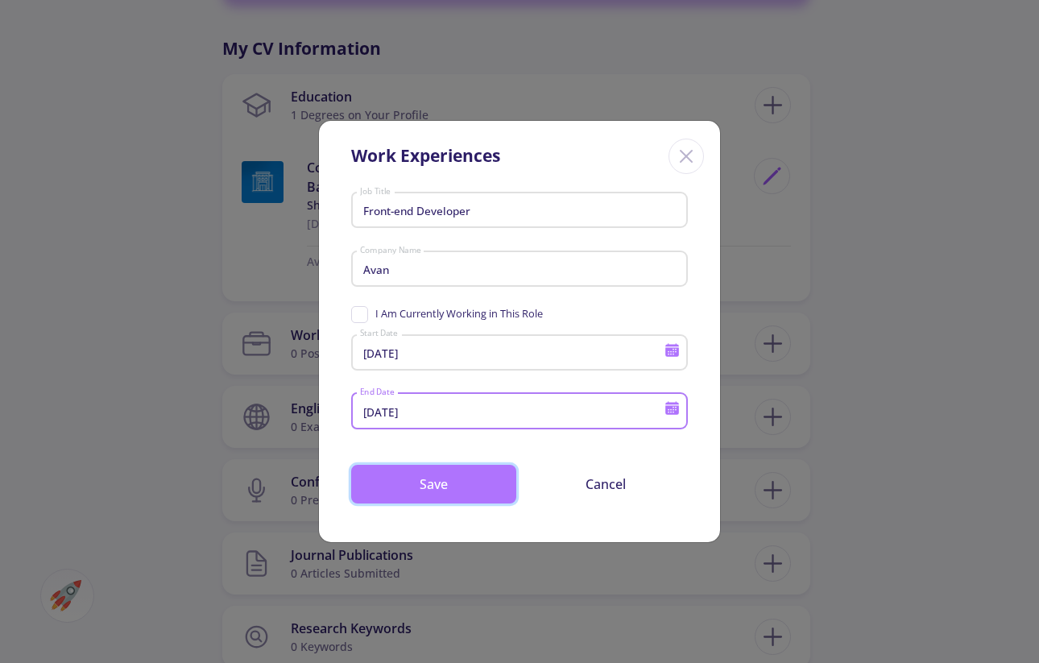
click at [468, 480] on button "Save" at bounding box center [433, 484] width 165 height 39
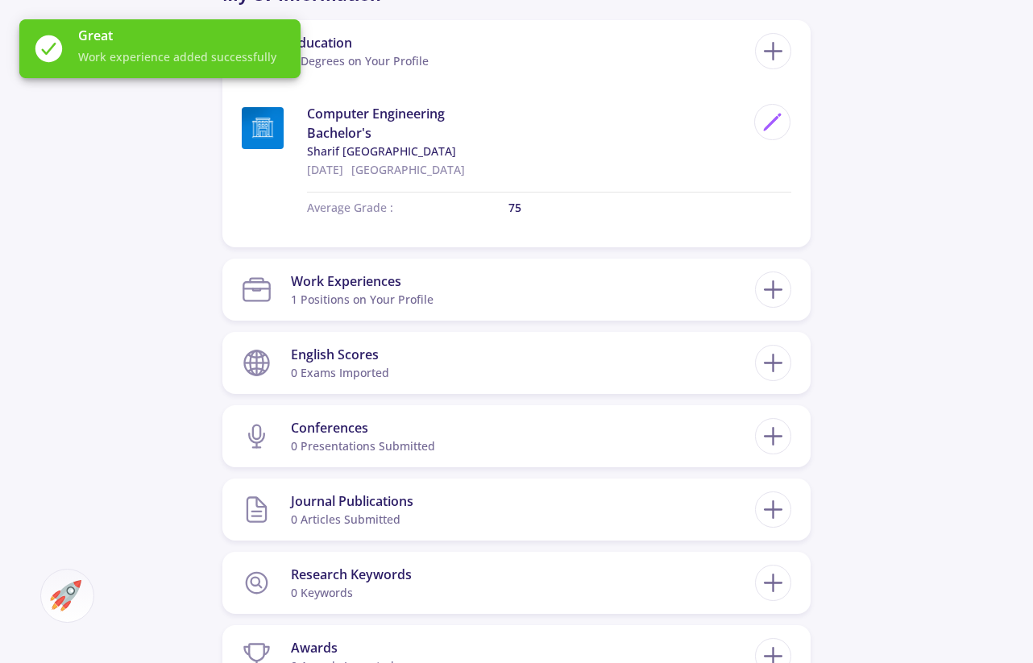
scroll to position [783, 0]
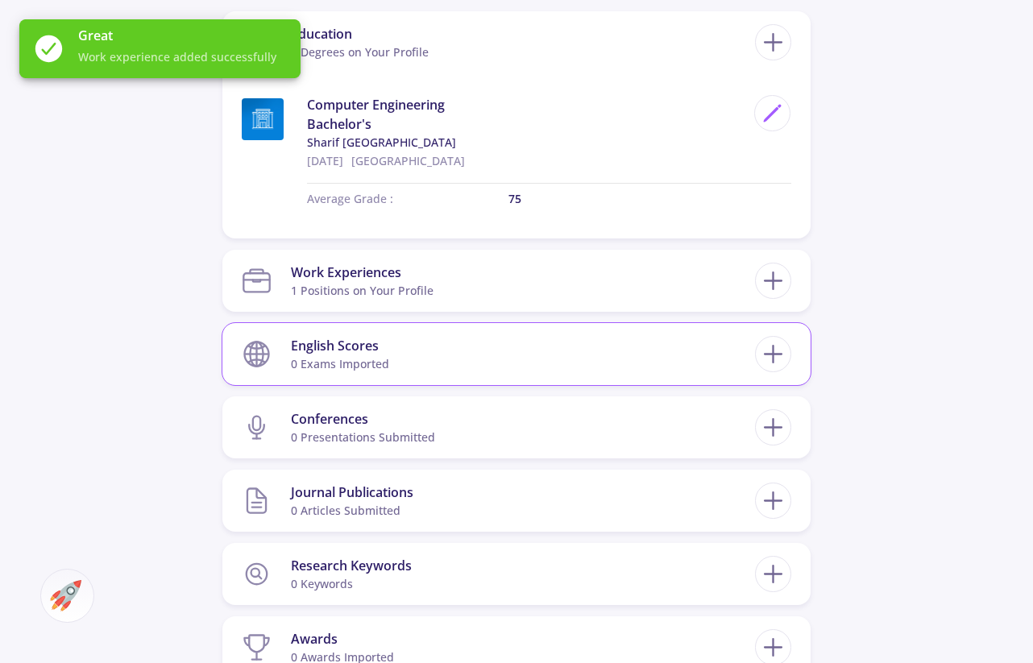
click at [499, 362] on section "English Scores 0 exams imported" at bounding box center [498, 353] width 513 height 49
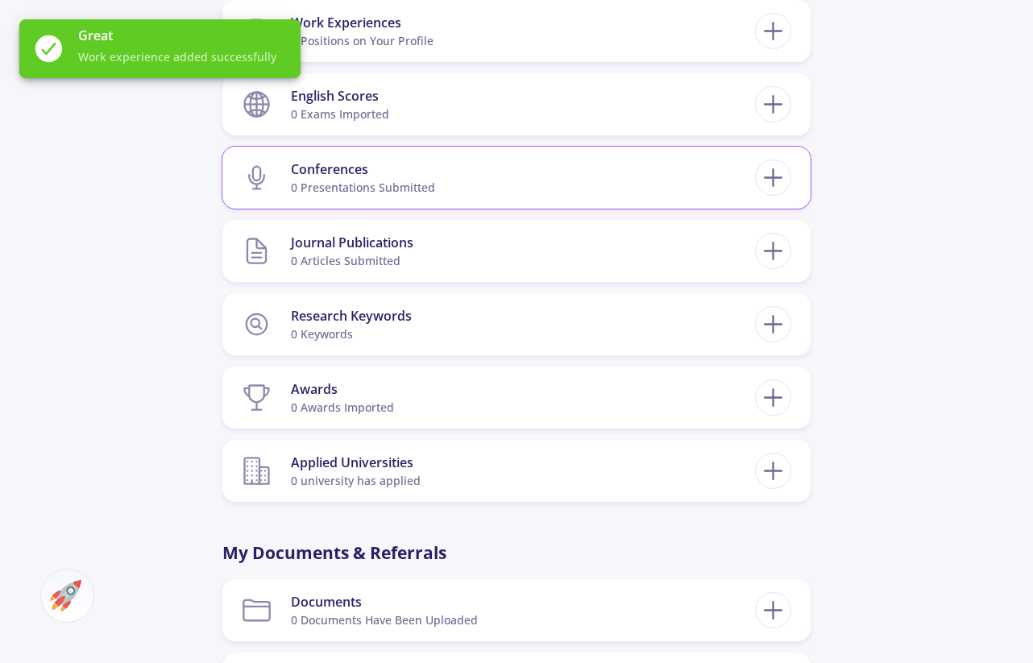
scroll to position [1039, 0]
